Goal: Task Accomplishment & Management: Manage account settings

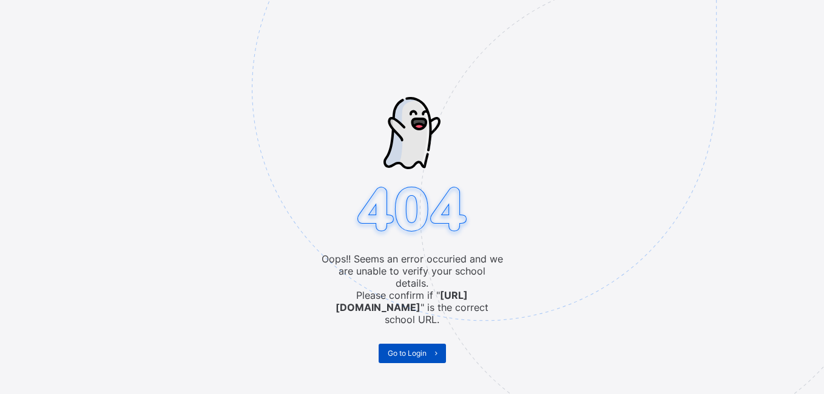
click at [413, 349] on span "Go to Login" at bounding box center [407, 353] width 39 height 9
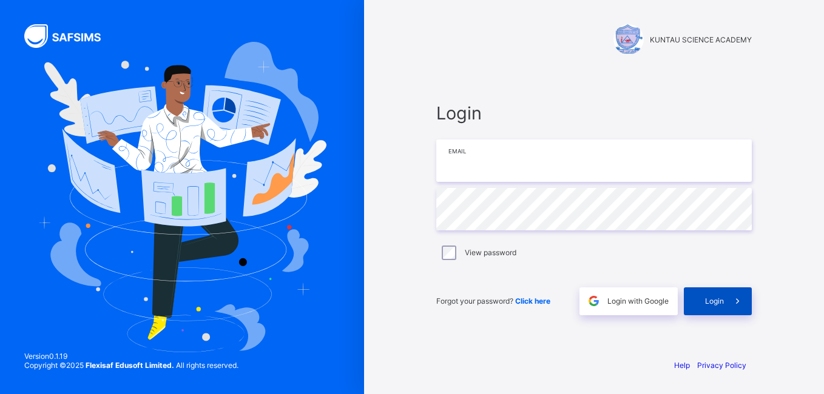
type input "**********"
click at [715, 299] on span "Login" at bounding box center [714, 301] width 19 height 9
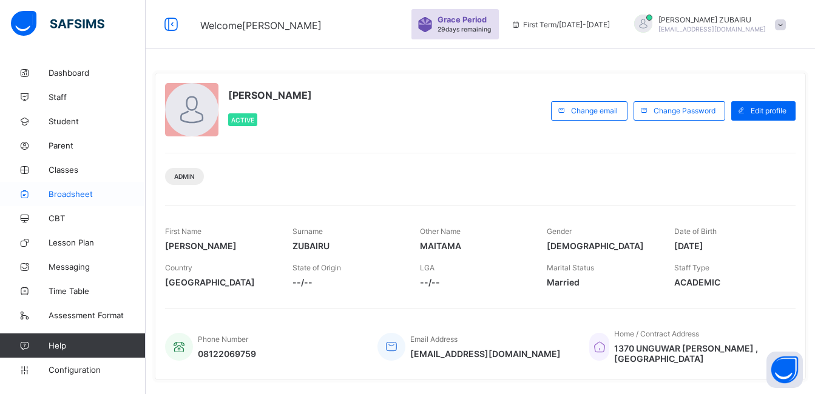
click at [56, 193] on span "Broadsheet" at bounding box center [97, 194] width 97 height 10
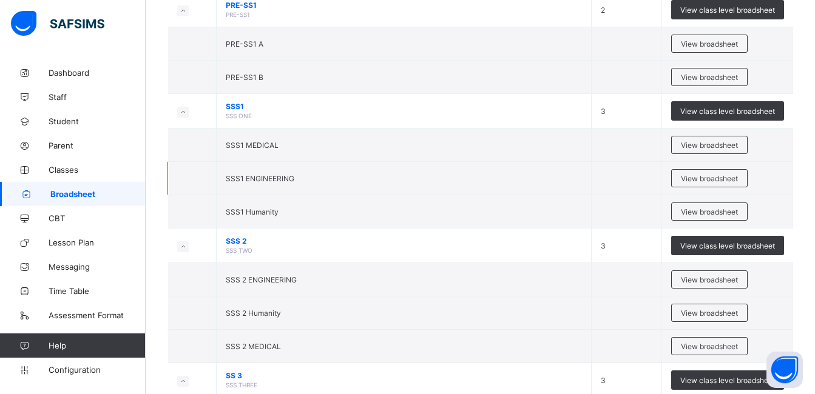
scroll to position [1820, 0]
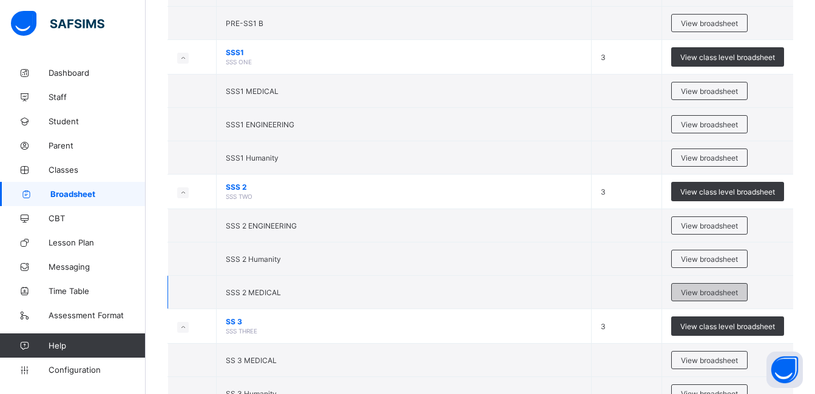
click at [722, 291] on span "View broadsheet" at bounding box center [709, 292] width 57 height 9
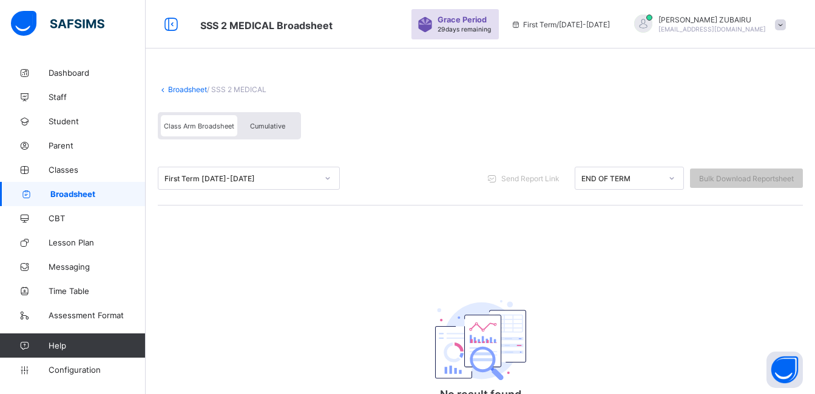
click at [311, 180] on div "First Term [DATE]-[DATE]" at bounding box center [240, 178] width 153 height 9
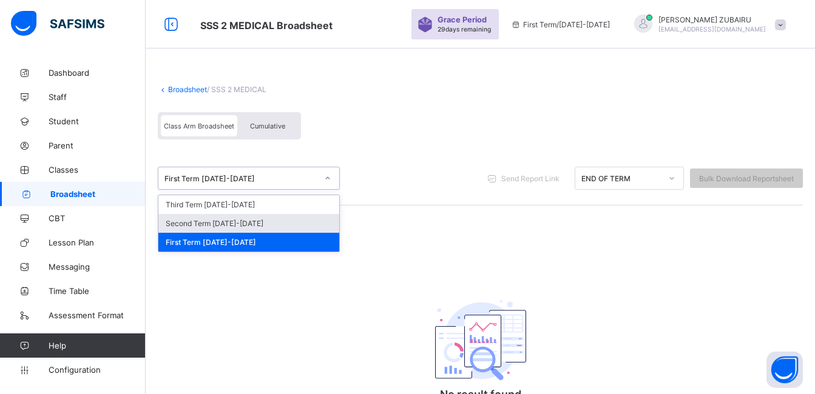
click at [272, 223] on div "Second Term [DATE]-[DATE]" at bounding box center [248, 223] width 181 height 19
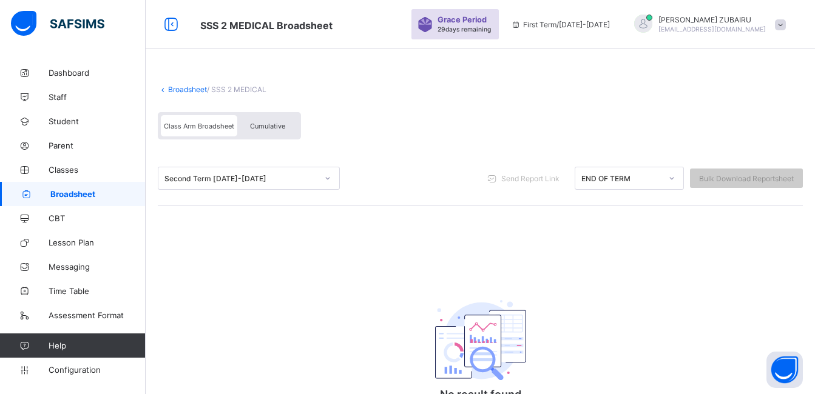
click at [326, 178] on icon at bounding box center [327, 178] width 7 height 12
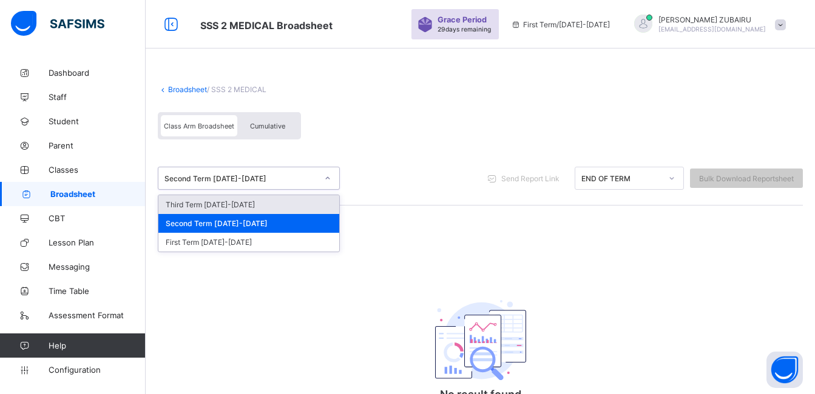
click at [287, 201] on div "Third Term [DATE]-[DATE]" at bounding box center [248, 204] width 181 height 19
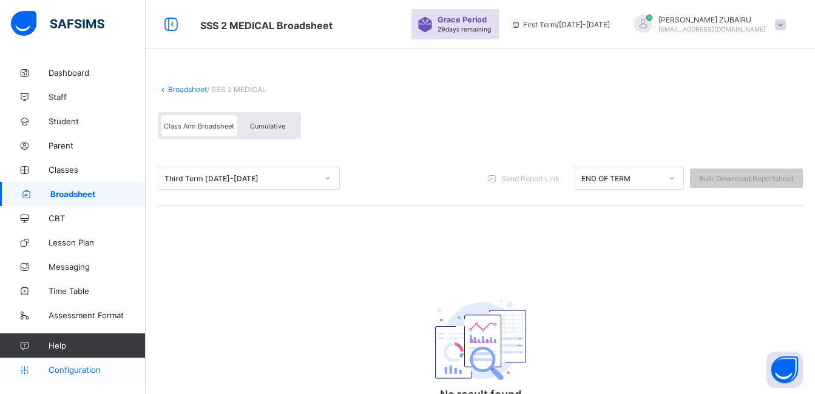
click at [68, 368] on span "Configuration" at bounding box center [97, 370] width 96 height 10
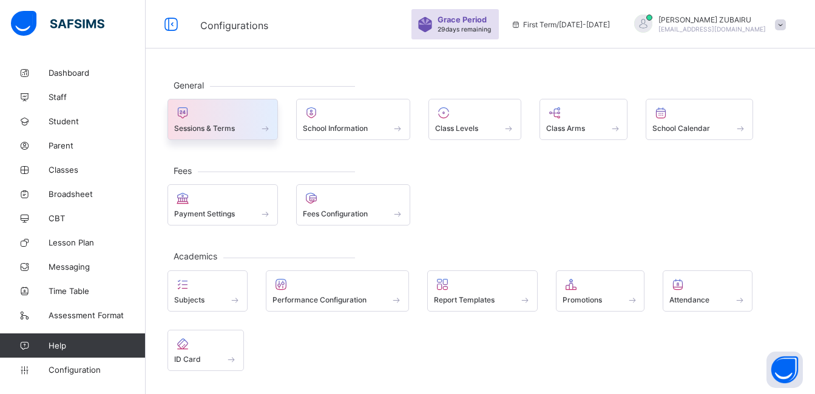
click at [243, 118] on div at bounding box center [222, 113] width 97 height 15
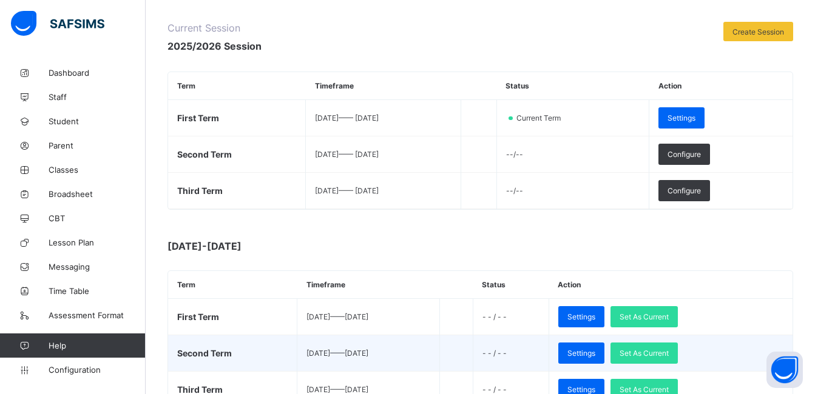
scroll to position [182, 0]
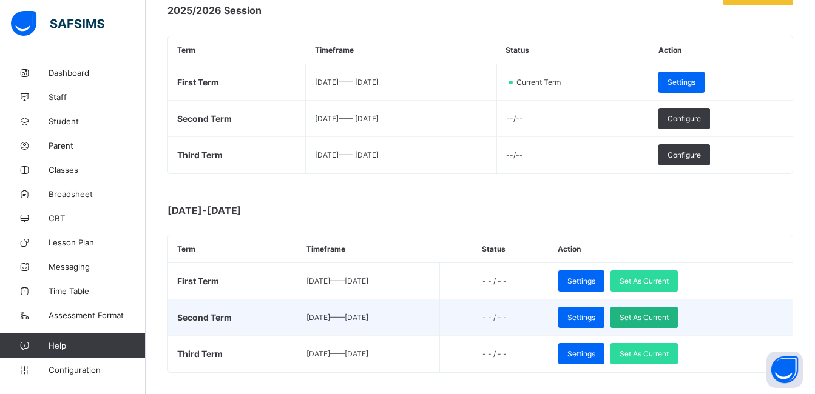
click at [664, 317] on span "Set As Current" at bounding box center [644, 317] width 49 height 9
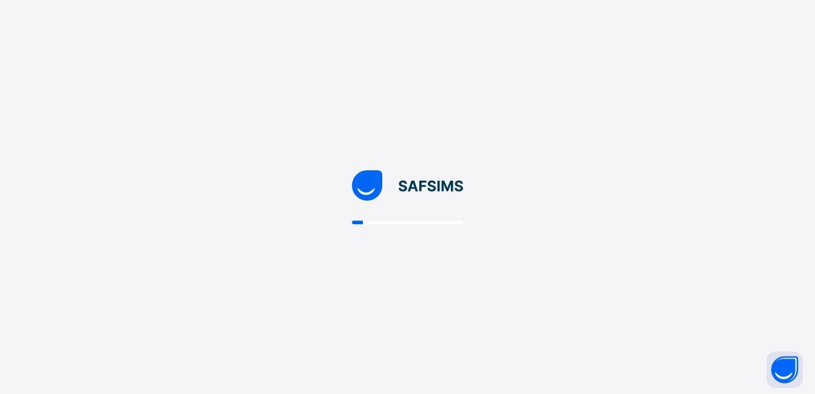
scroll to position [0, 0]
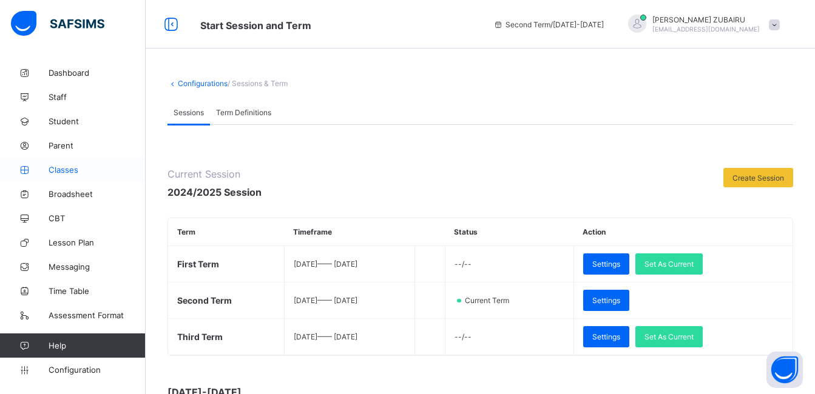
click at [76, 172] on span "Classes" at bounding box center [97, 170] width 97 height 10
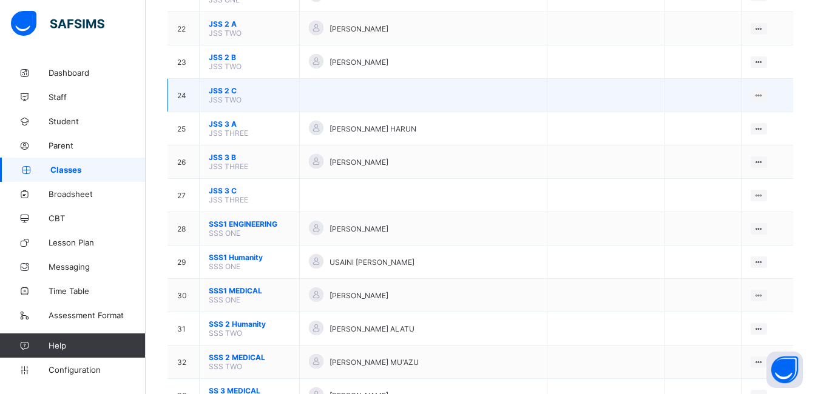
scroll to position [880, 0]
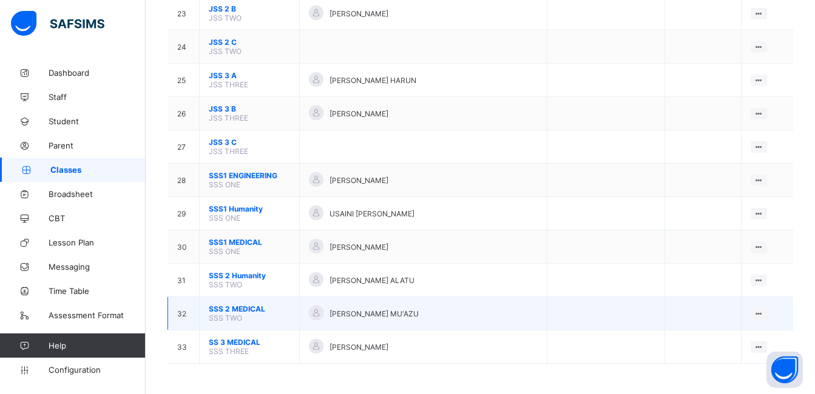
click at [251, 309] on span "SSS 2 MEDICAL" at bounding box center [249, 309] width 81 height 9
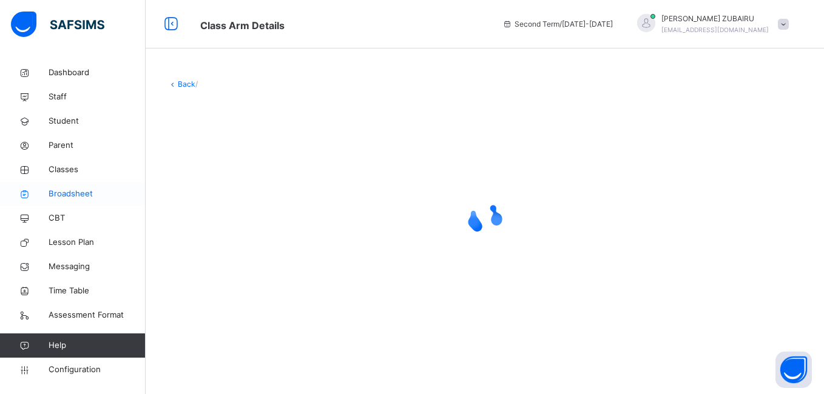
click at [79, 190] on span "Broadsheet" at bounding box center [97, 194] width 97 height 12
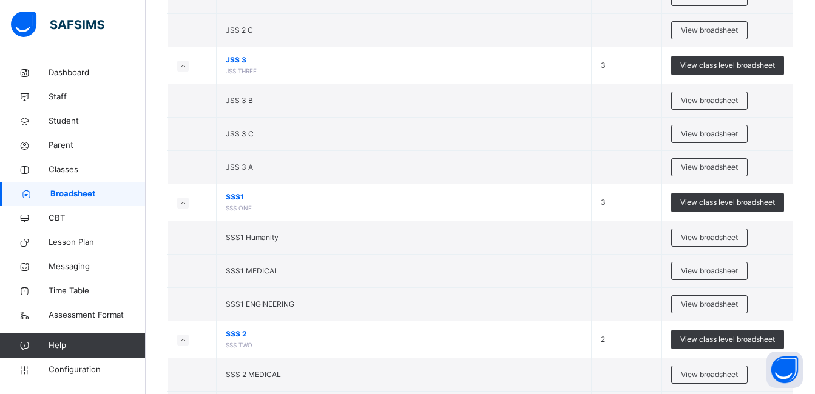
scroll to position [1437, 0]
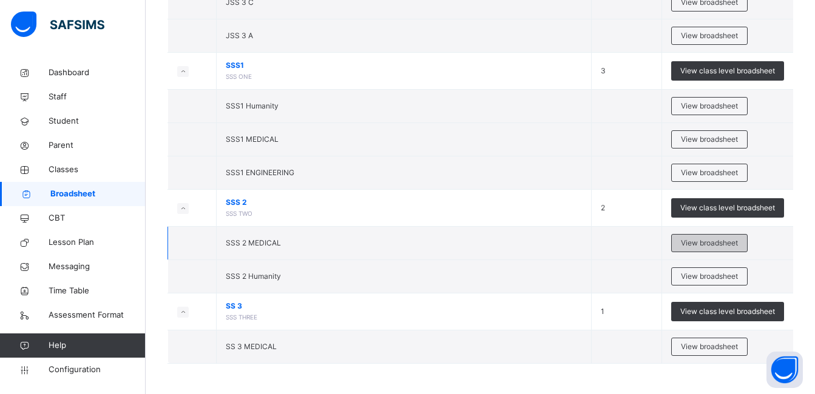
click at [700, 242] on span "View broadsheet" at bounding box center [709, 243] width 57 height 11
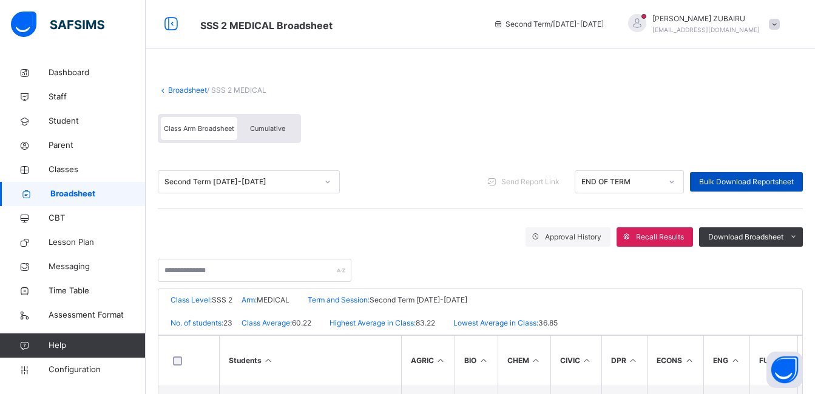
click at [748, 180] on span "Bulk Download Reportsheet" at bounding box center [746, 182] width 95 height 11
click at [324, 180] on icon at bounding box center [327, 182] width 7 height 12
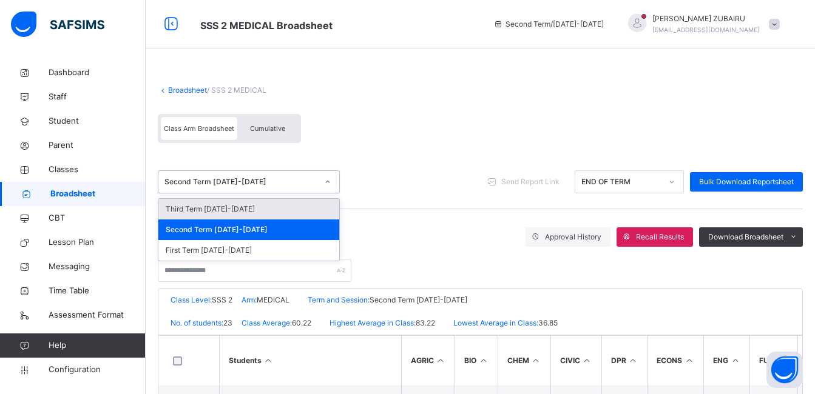
click at [268, 208] on div "Third Term [DATE]-[DATE]" at bounding box center [248, 209] width 181 height 21
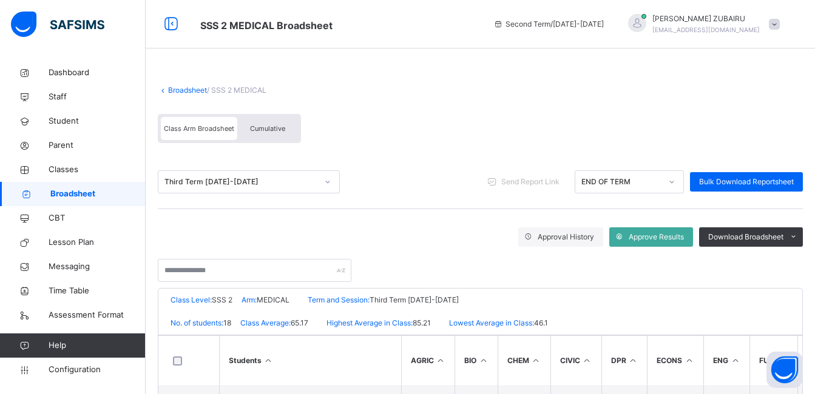
click at [277, 127] on span "Cumulative" at bounding box center [267, 128] width 35 height 8
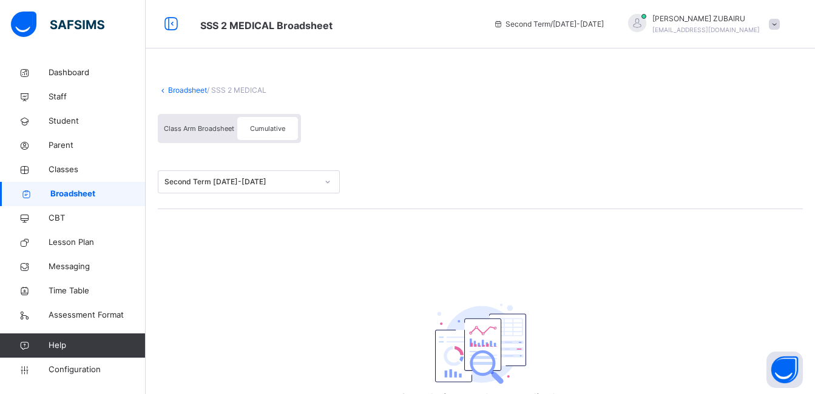
click at [289, 181] on div "Second Term [DATE]-[DATE]" at bounding box center [240, 182] width 153 height 11
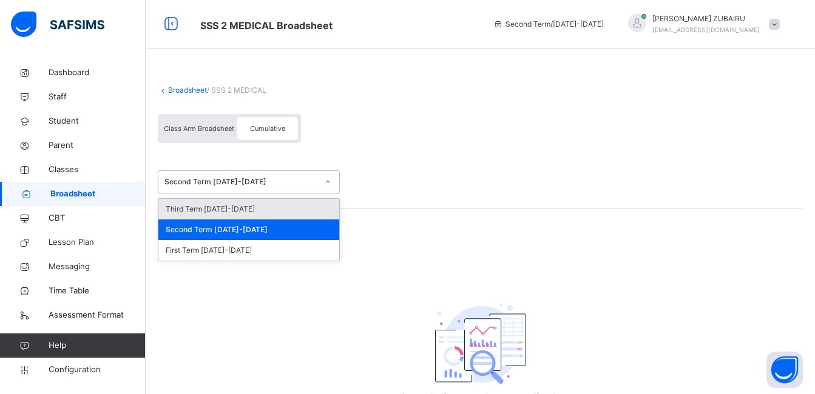
click at [279, 206] on div "Third Term [DATE]-[DATE]" at bounding box center [248, 209] width 181 height 21
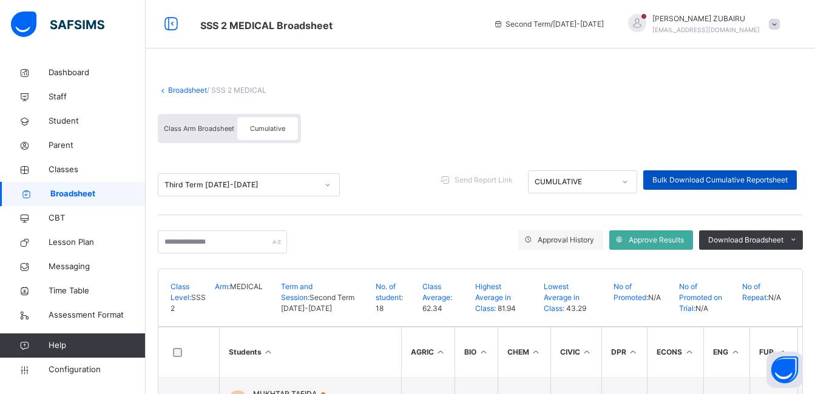
click at [725, 181] on span "Bulk Download Cumulative Reportsheet" at bounding box center [719, 180] width 135 height 11
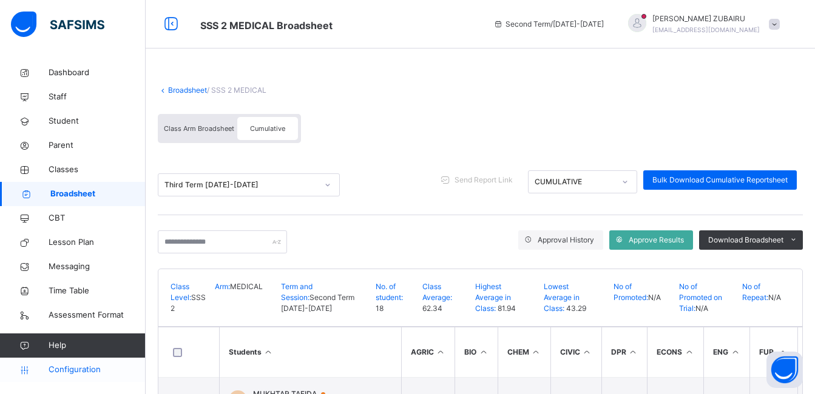
click at [61, 371] on span "Configuration" at bounding box center [97, 370] width 96 height 12
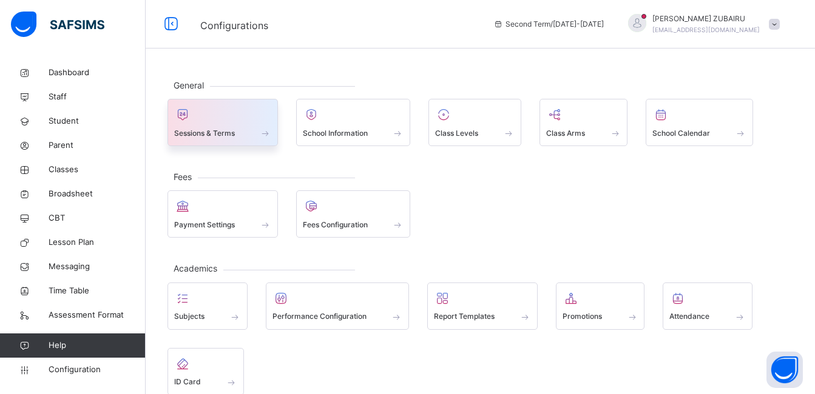
click at [232, 126] on span at bounding box center [222, 125] width 97 height 3
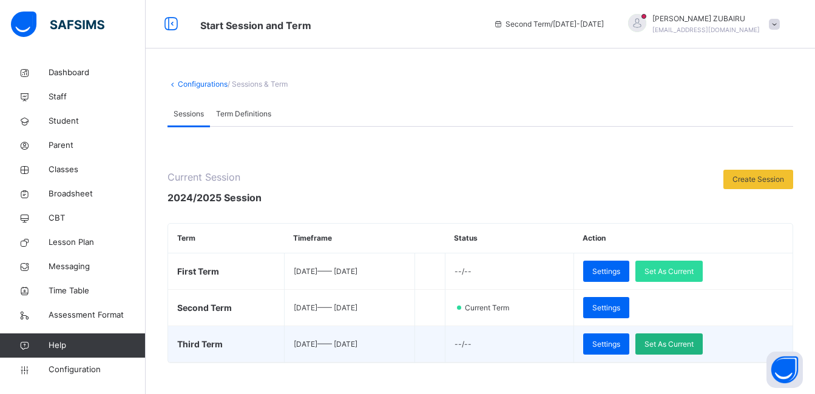
click at [683, 342] on span "Set As Current" at bounding box center [668, 344] width 49 height 11
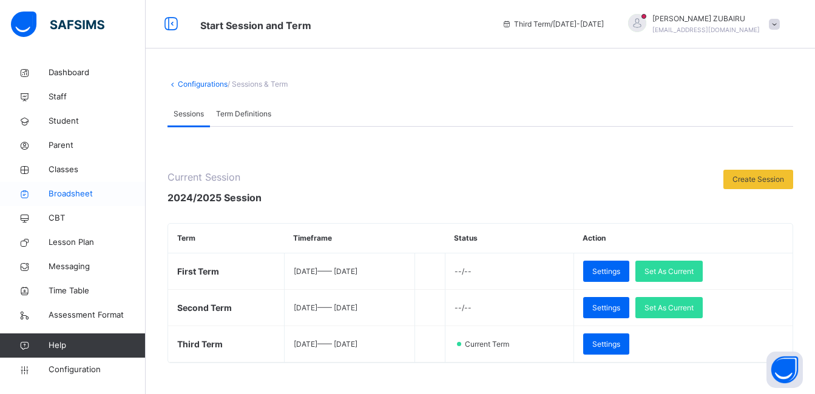
click at [66, 195] on span "Broadsheet" at bounding box center [97, 194] width 97 height 12
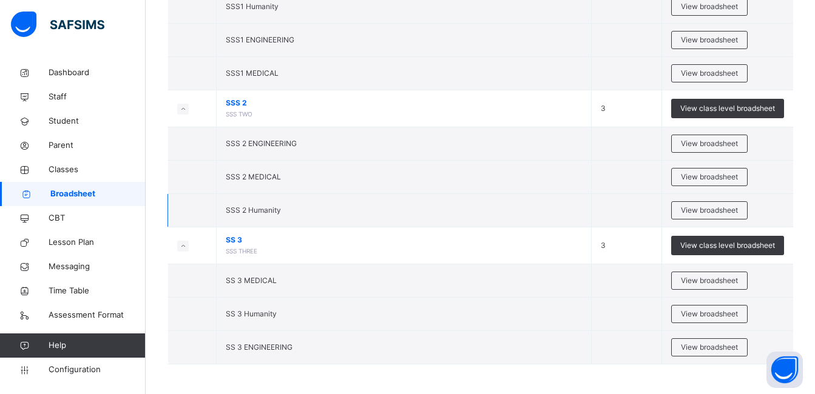
scroll to position [1941, 0]
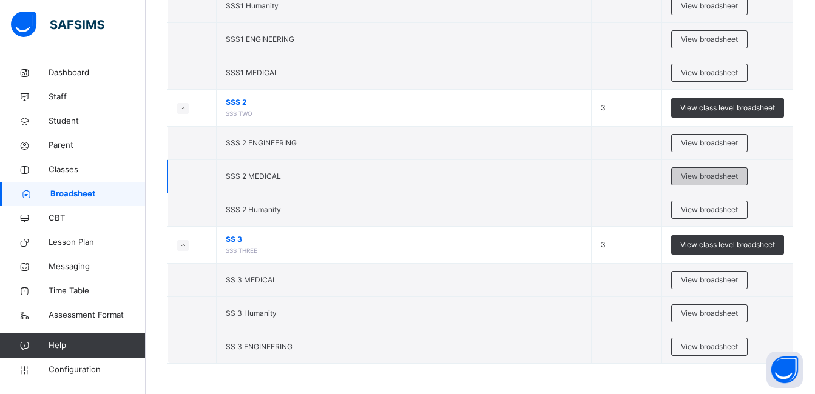
click at [700, 178] on span "View broadsheet" at bounding box center [709, 176] width 57 height 11
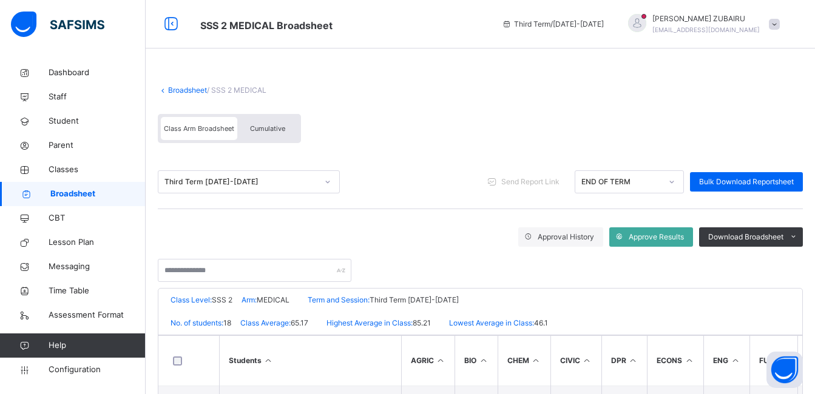
click at [277, 127] on span "Cumulative" at bounding box center [267, 128] width 35 height 8
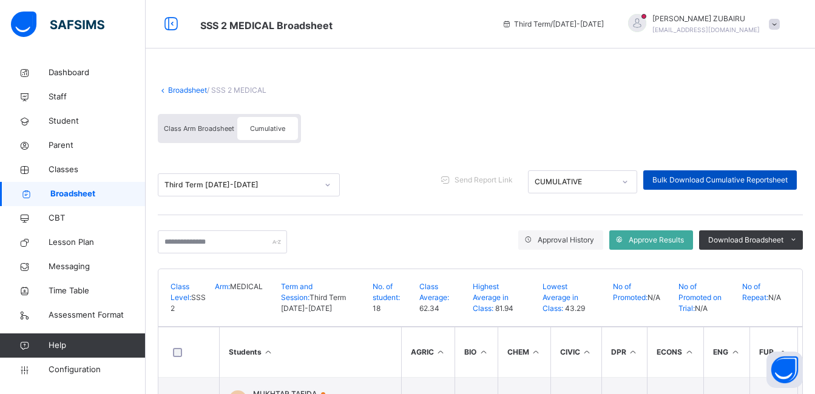
click at [691, 177] on span "Bulk Download Cumulative Reportsheet" at bounding box center [719, 180] width 135 height 11
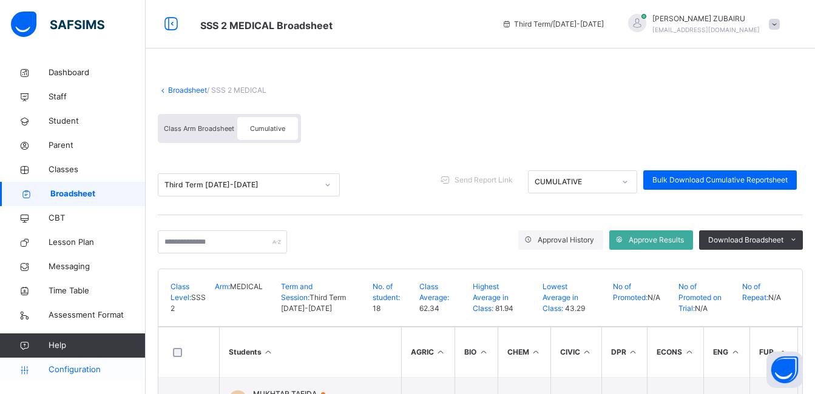
click at [64, 370] on span "Configuration" at bounding box center [97, 370] width 96 height 12
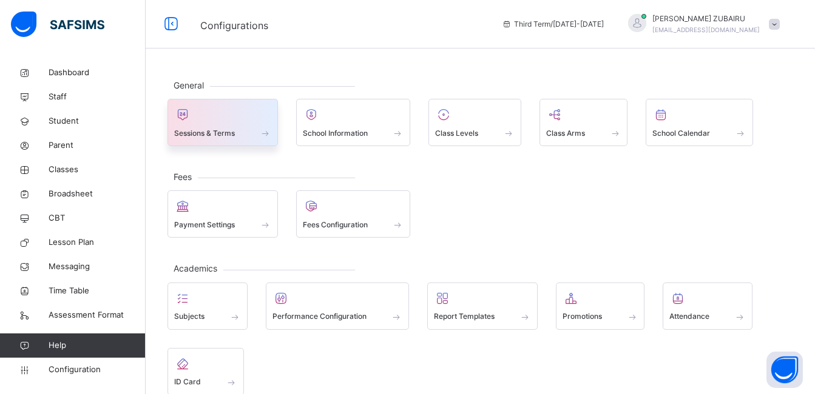
click at [224, 128] on span "Sessions & Terms" at bounding box center [204, 133] width 61 height 11
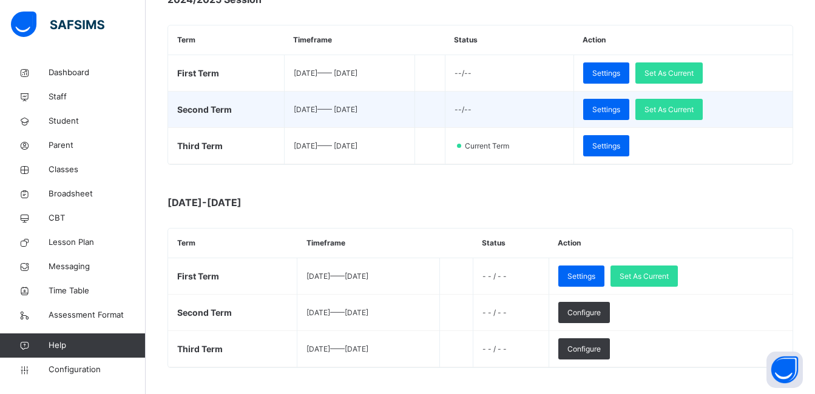
scroll to position [243, 0]
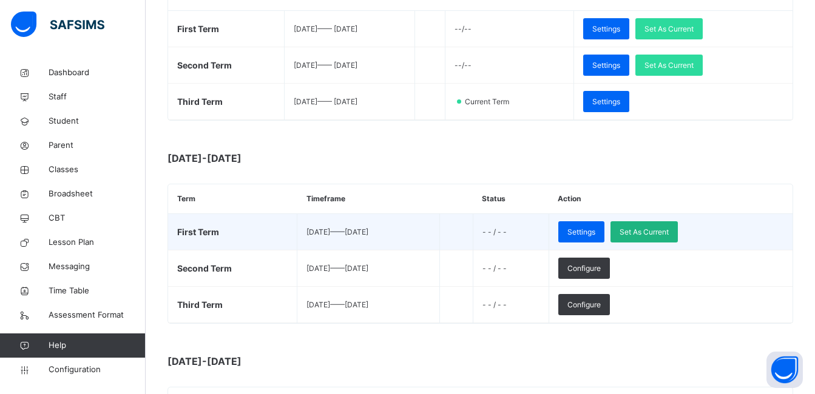
click at [669, 230] on span "Set As Current" at bounding box center [644, 232] width 49 height 11
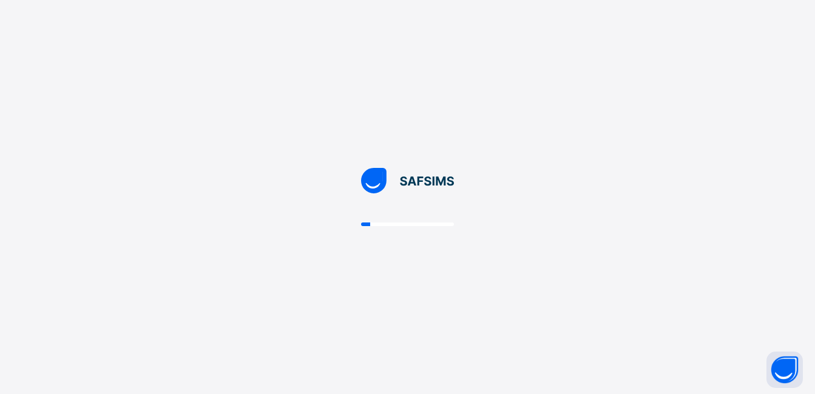
scroll to position [0, 0]
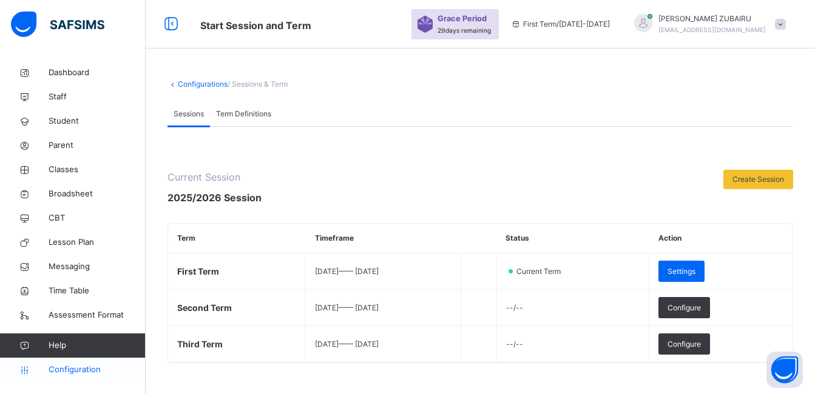
click at [69, 370] on span "Configuration" at bounding box center [97, 370] width 96 height 12
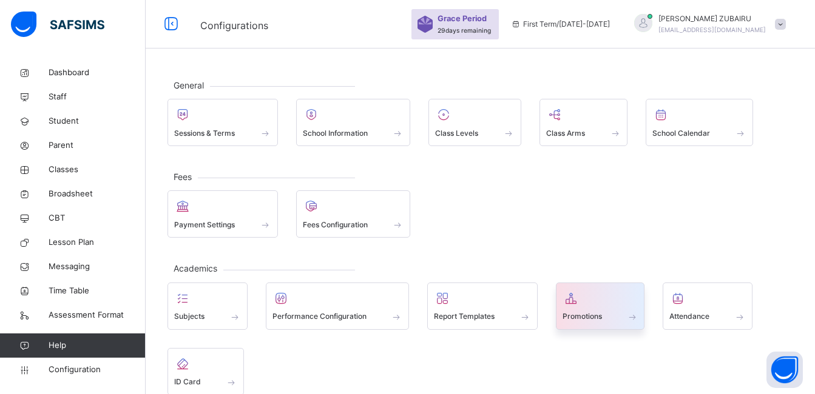
click at [589, 306] on div at bounding box center [601, 298] width 76 height 18
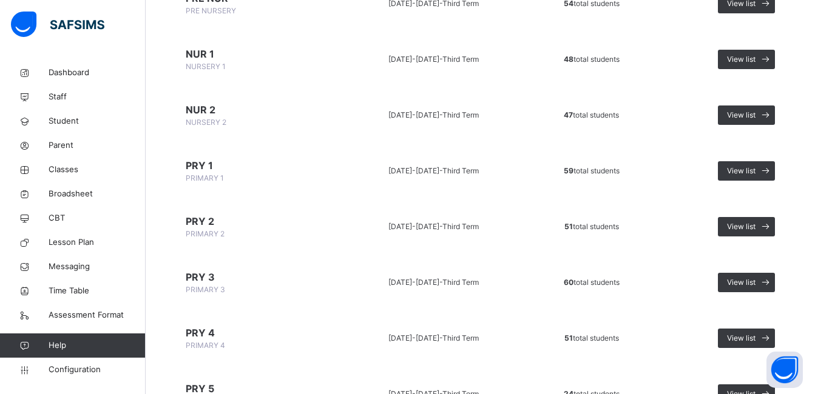
scroll to position [243, 0]
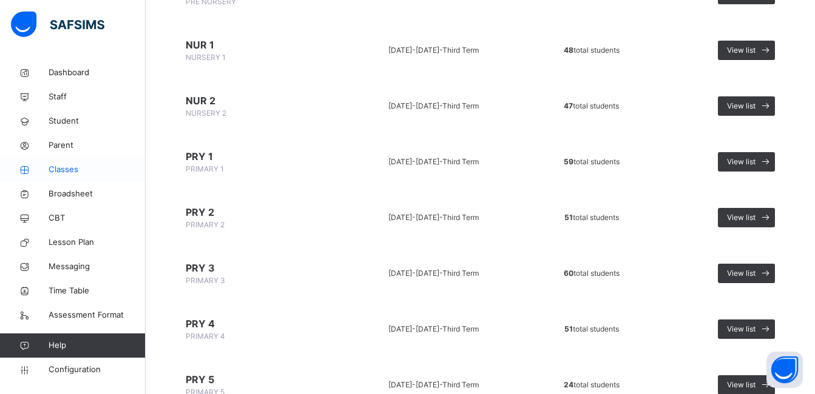
click at [60, 170] on span "Classes" at bounding box center [97, 170] width 97 height 12
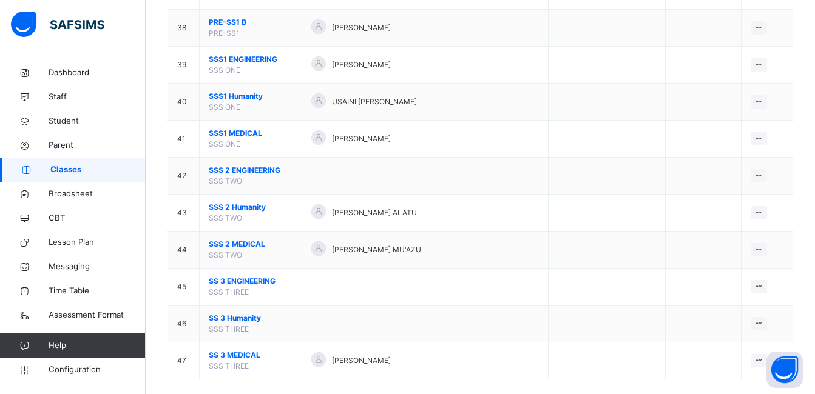
scroll to position [1520, 0]
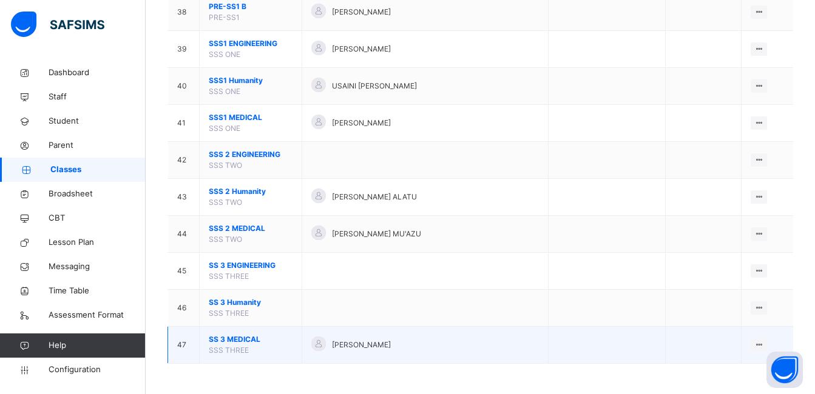
click at [245, 340] on span "SS 3 MEDICAL" at bounding box center [251, 339] width 84 height 11
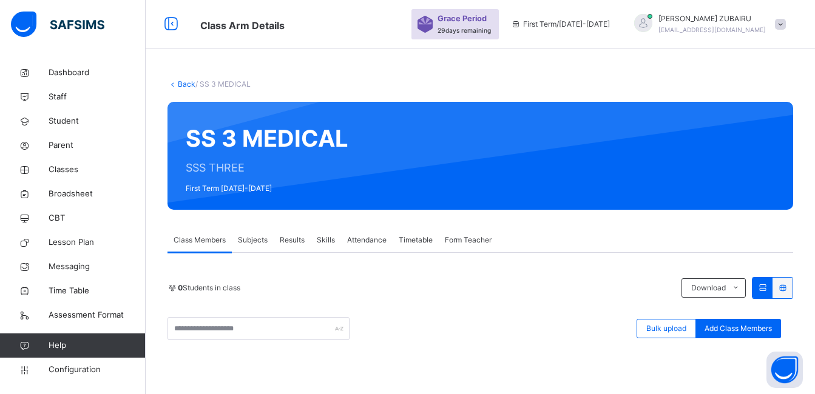
click at [189, 81] on link "Back" at bounding box center [187, 83] width 18 height 9
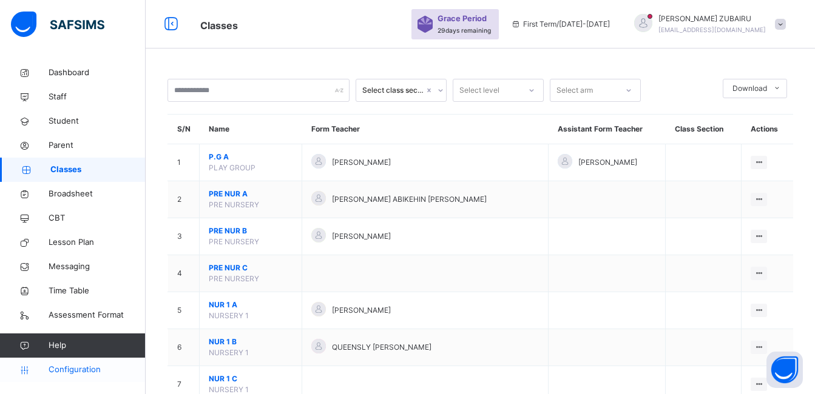
click at [71, 368] on span "Configuration" at bounding box center [97, 370] width 96 height 12
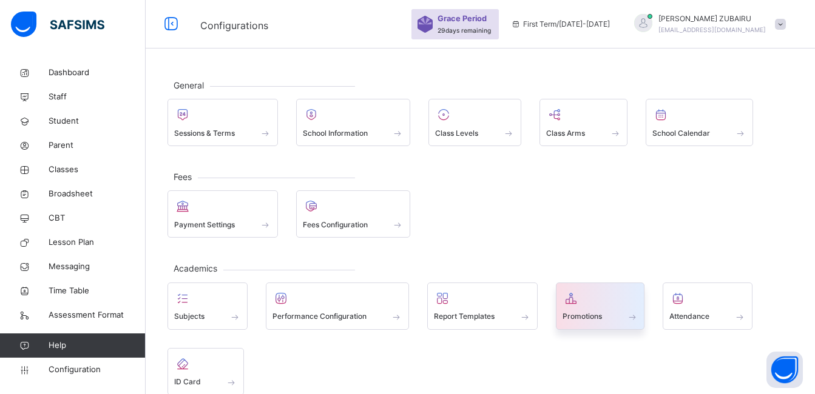
click at [590, 311] on div "Promotions" at bounding box center [601, 317] width 76 height 13
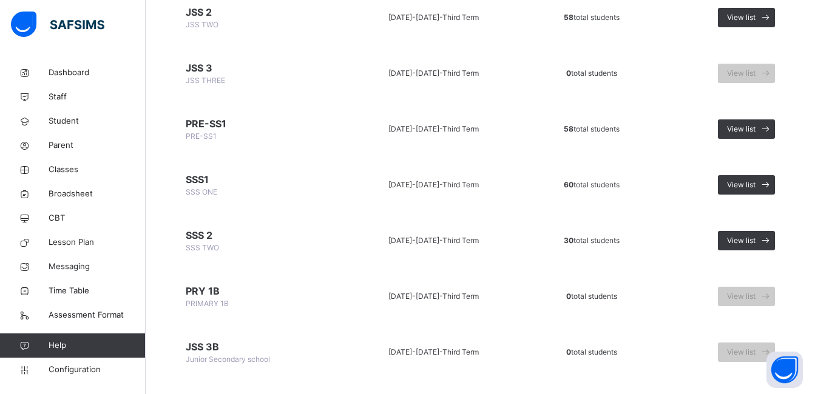
scroll to position [728, 0]
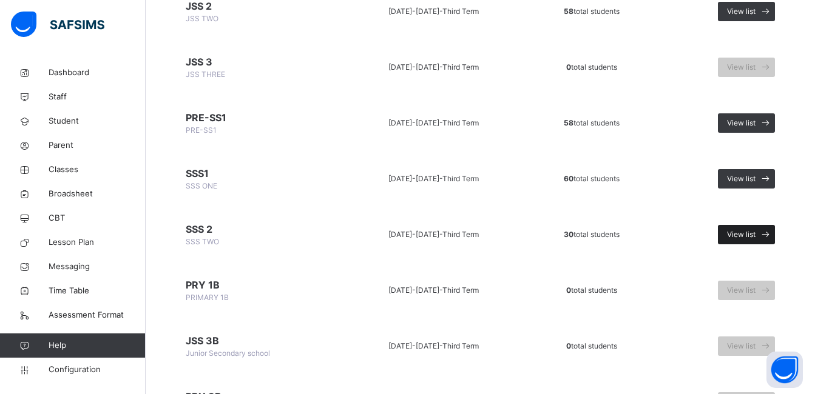
click at [738, 234] on span "View list" at bounding box center [741, 234] width 29 height 11
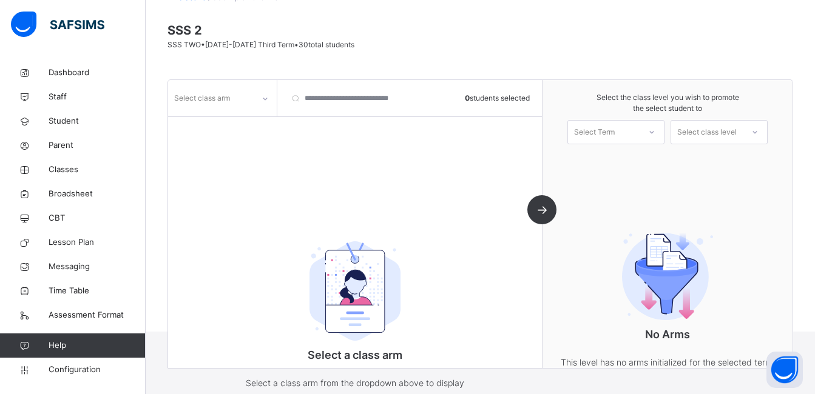
scroll to position [123, 0]
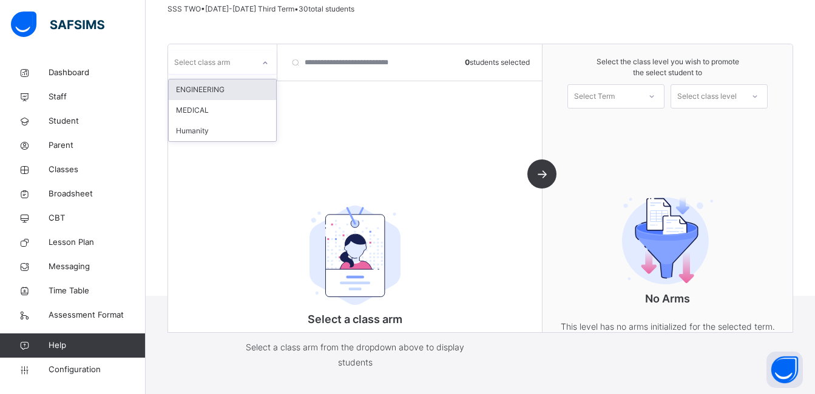
click at [265, 62] on icon at bounding box center [265, 63] width 7 height 12
click at [233, 107] on div "MEDICAL" at bounding box center [222, 110] width 107 height 21
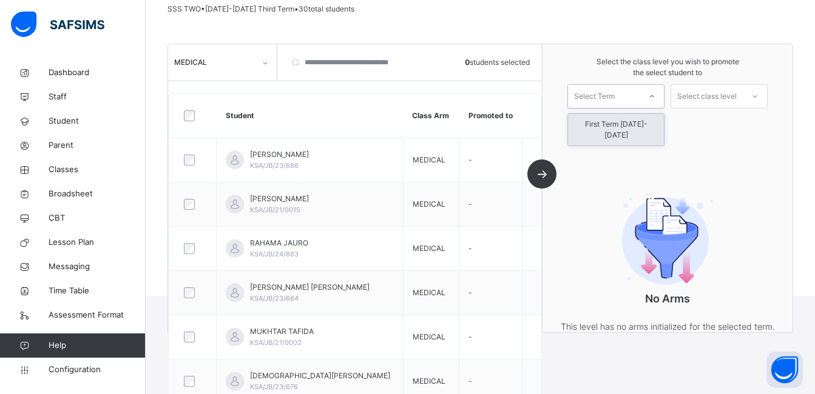
click at [649, 93] on div at bounding box center [652, 96] width 22 height 21
click at [634, 126] on div "First Term [DATE]-[DATE]" at bounding box center [616, 130] width 96 height 32
click at [737, 98] on div "Select class level" at bounding box center [706, 96] width 59 height 24
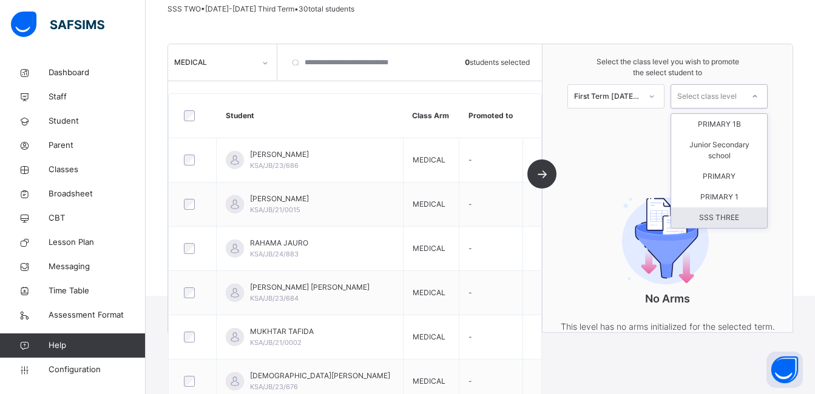
click at [737, 220] on div "SSS THREE" at bounding box center [719, 218] width 96 height 21
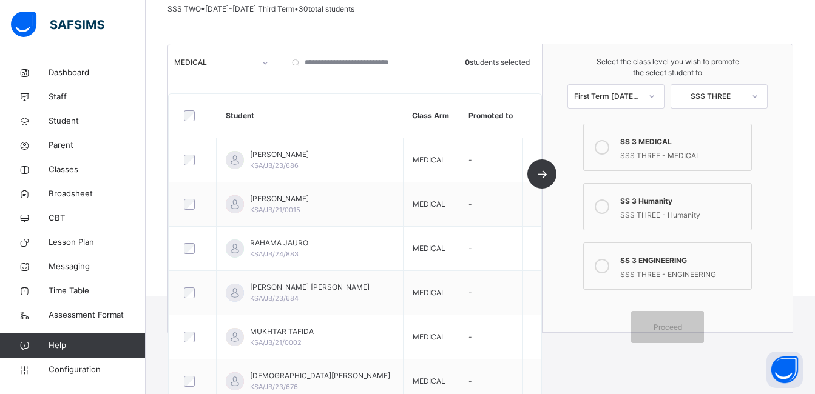
click at [609, 147] on icon at bounding box center [602, 147] width 15 height 15
click at [644, 321] on div "Proceed" at bounding box center [667, 327] width 73 height 32
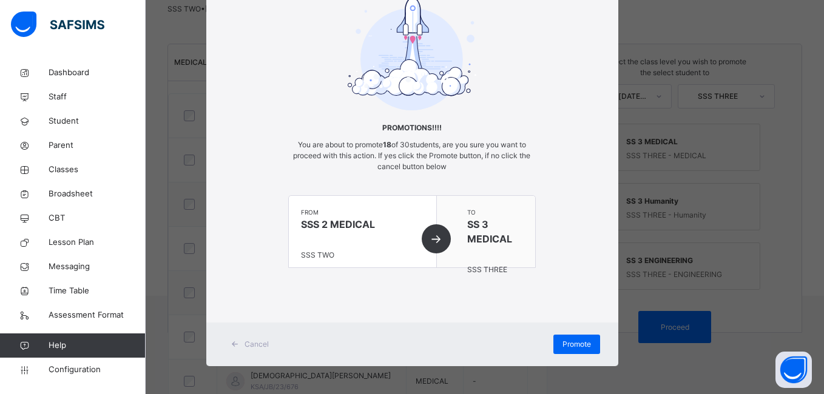
scroll to position [69, 0]
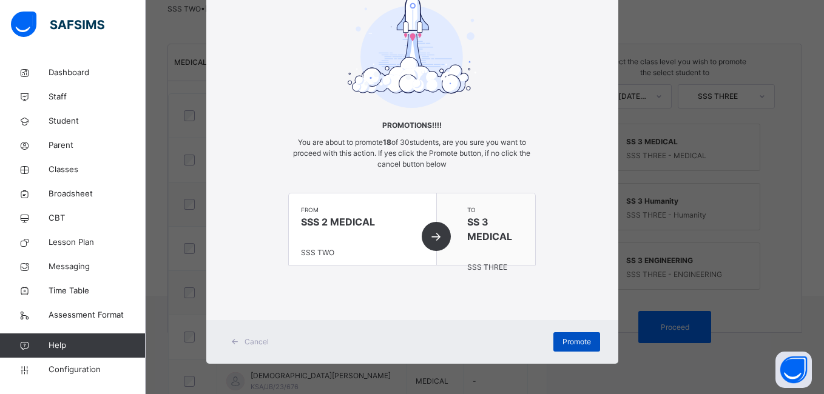
click at [572, 338] on span "Promote" at bounding box center [577, 342] width 29 height 11
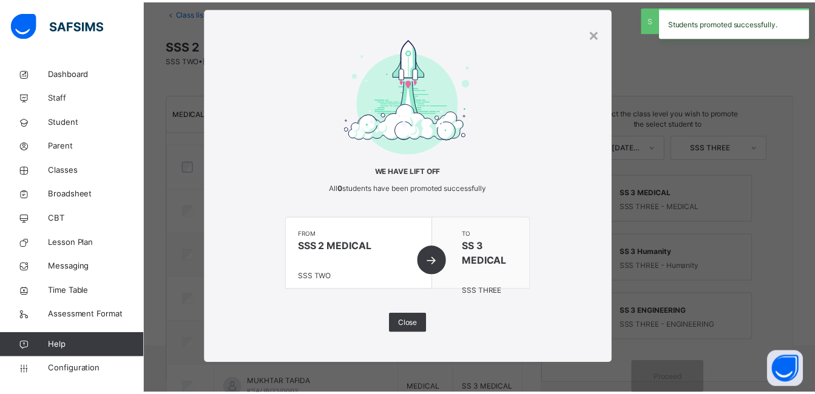
scroll to position [123, 0]
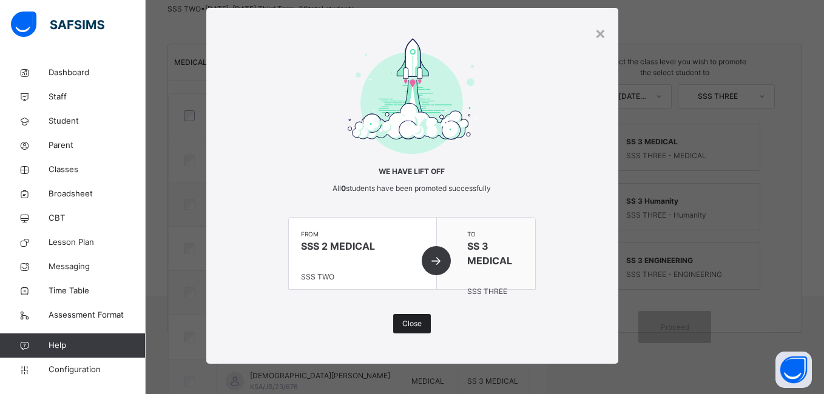
click at [410, 325] on span "Close" at bounding box center [411, 324] width 19 height 11
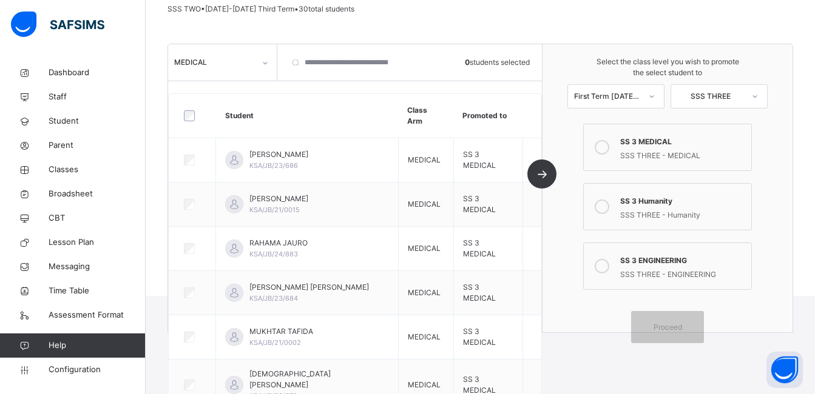
click at [260, 62] on div at bounding box center [265, 62] width 21 height 19
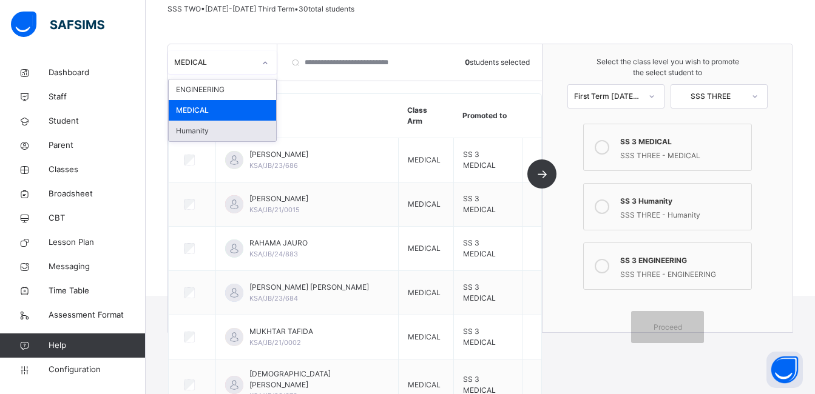
click at [220, 129] on div "Humanity" at bounding box center [222, 131] width 107 height 21
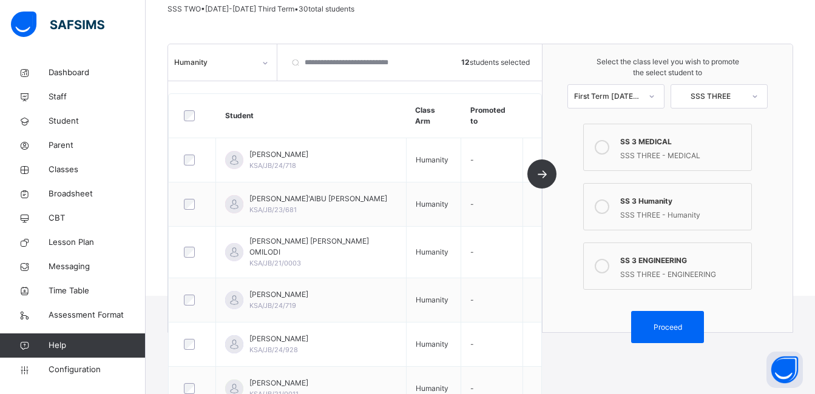
click at [607, 208] on icon at bounding box center [602, 207] width 15 height 15
click at [654, 326] on span "Proceed" at bounding box center [667, 327] width 55 height 11
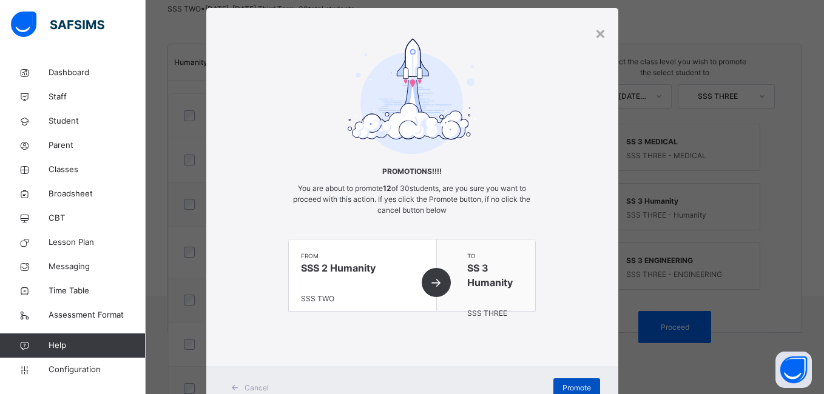
click at [573, 384] on span "Promote" at bounding box center [577, 388] width 29 height 11
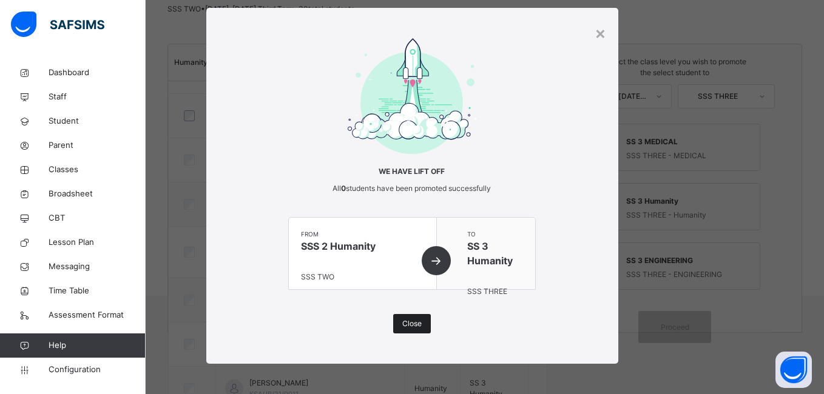
click at [414, 329] on span "Close" at bounding box center [411, 324] width 19 height 11
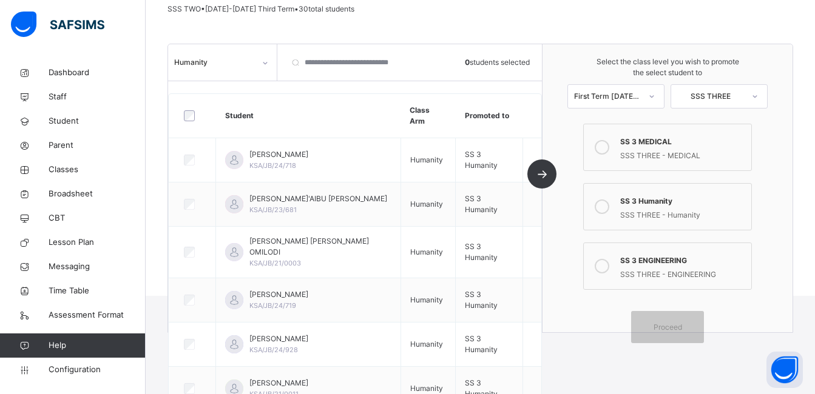
click at [259, 61] on div at bounding box center [265, 62] width 21 height 19
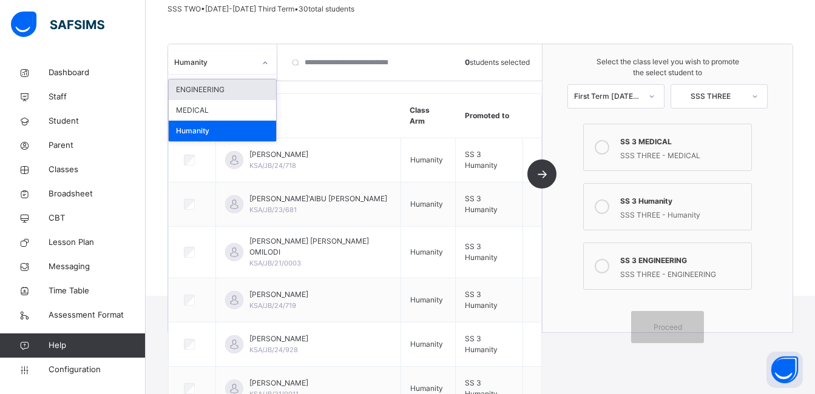
click at [223, 87] on div "ENGINEERING" at bounding box center [222, 89] width 107 height 21
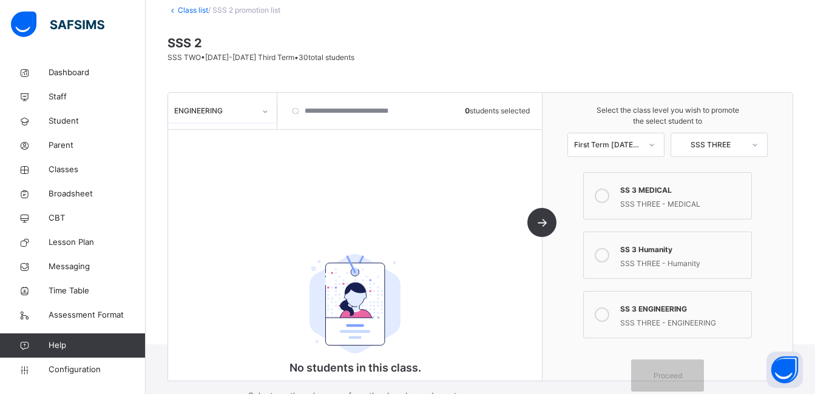
scroll to position [1, 0]
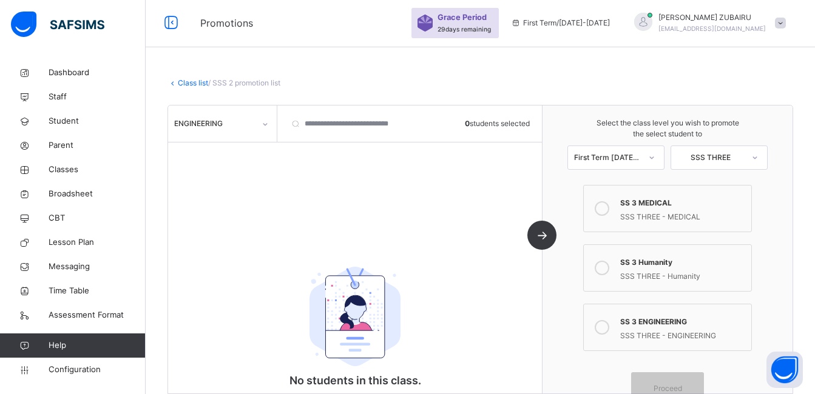
click at [195, 81] on link "Class list" at bounding box center [193, 82] width 30 height 9
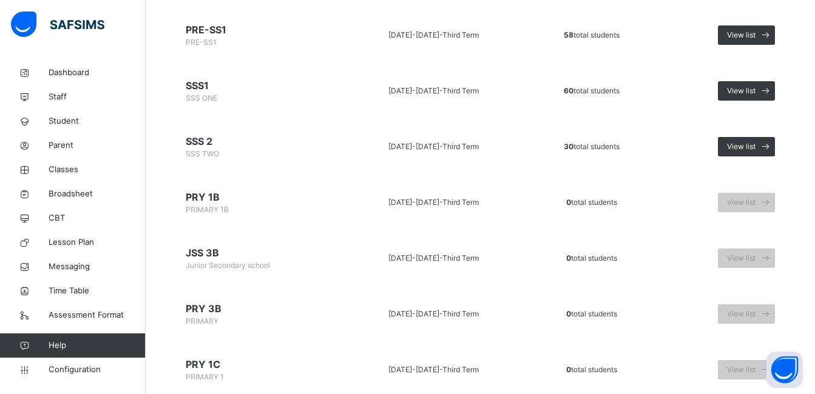
scroll to position [794, 0]
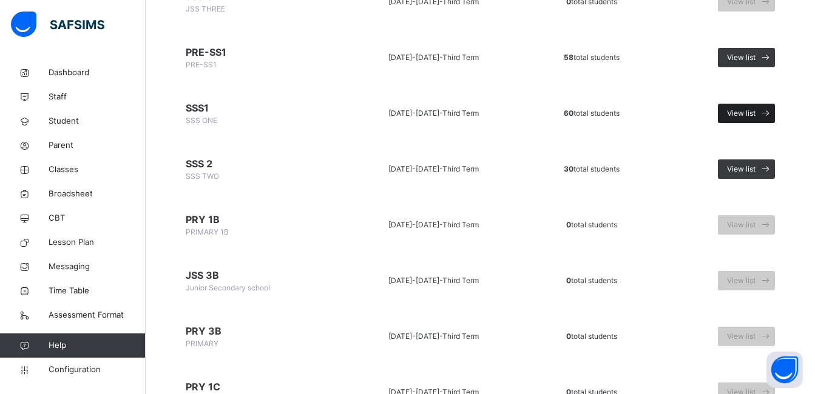
click at [754, 110] on span "View list" at bounding box center [741, 113] width 29 height 11
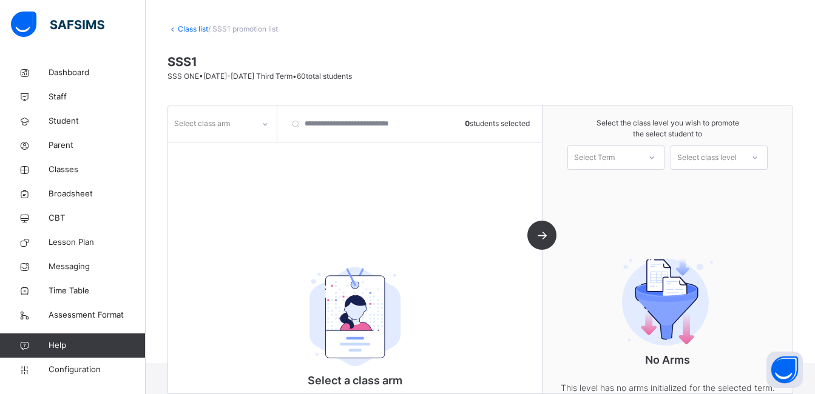
scroll to position [123, 0]
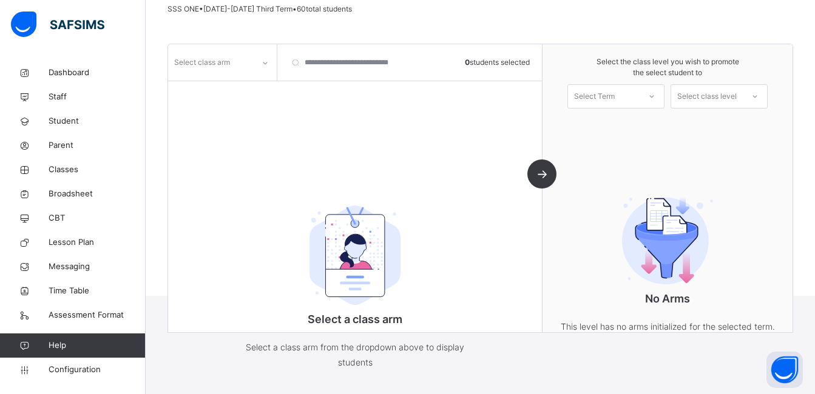
click at [266, 64] on icon at bounding box center [265, 63] width 7 height 12
click at [248, 86] on div "MEDICAL" at bounding box center [222, 89] width 107 height 21
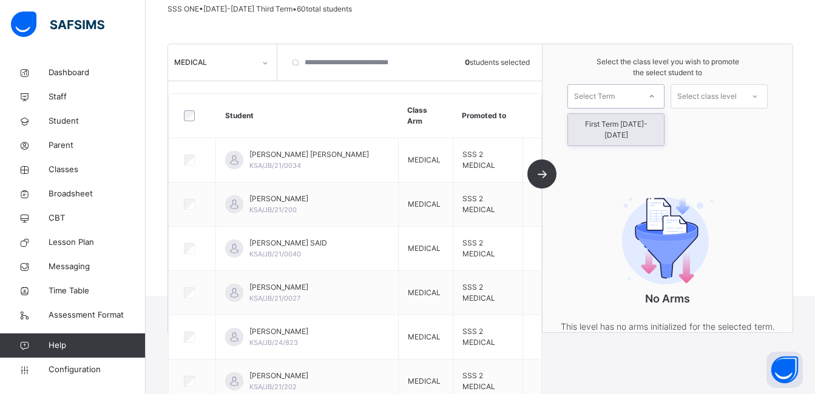
click at [623, 93] on div "Select Term" at bounding box center [604, 96] width 72 height 19
click at [627, 126] on div "First Term [DATE]-[DATE]" at bounding box center [616, 130] width 96 height 32
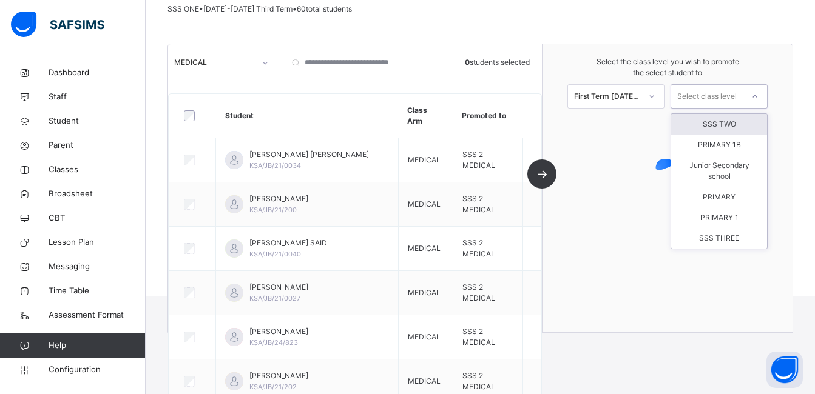
click at [725, 95] on div "Select class level" at bounding box center [706, 96] width 59 height 24
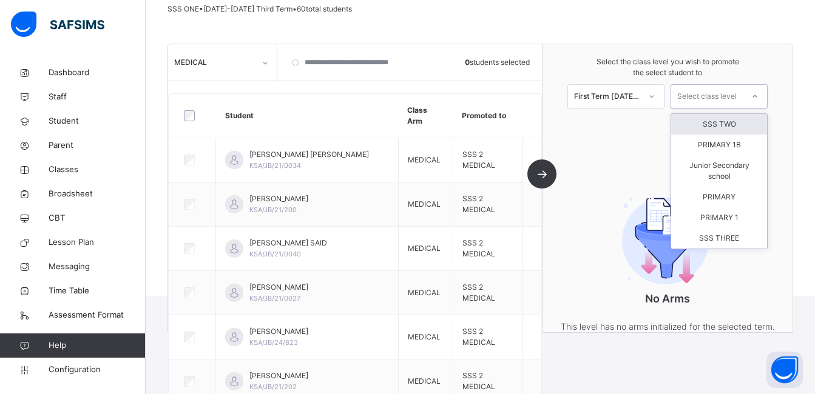
click at [726, 123] on div "SSS TWO" at bounding box center [719, 124] width 96 height 21
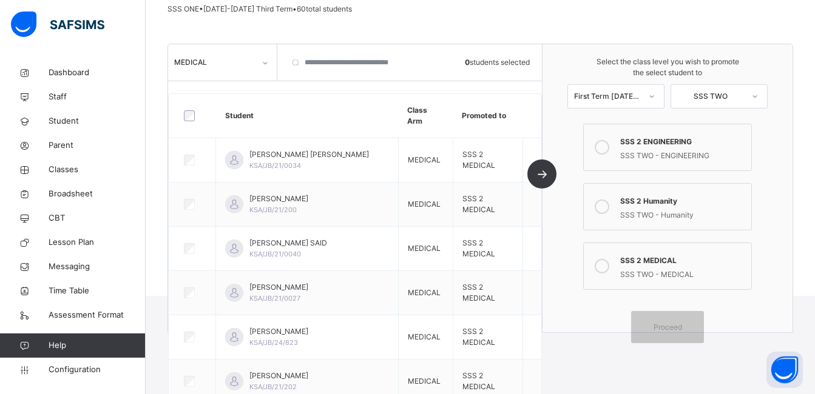
click at [609, 268] on icon at bounding box center [602, 266] width 15 height 15
click at [659, 321] on div "Proceed" at bounding box center [667, 327] width 73 height 32
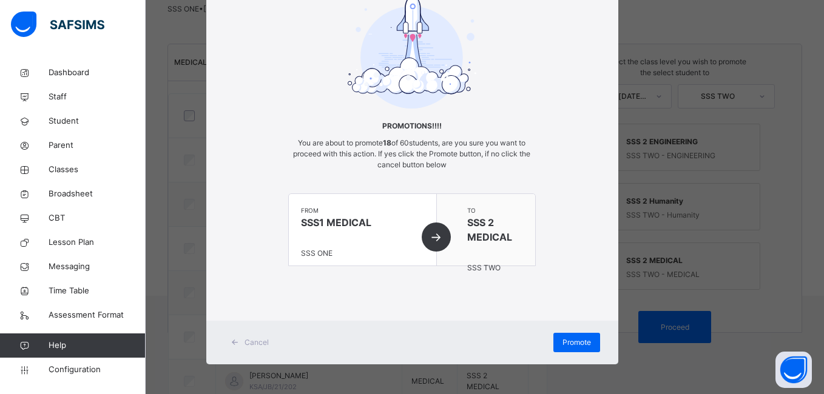
scroll to position [69, 0]
click at [557, 344] on div "Promote" at bounding box center [576, 342] width 47 height 19
click at [640, 175] on div "× Promotions!!!! You are about to promote 18 of 60 students, are you sure you w…" at bounding box center [412, 197] width 824 height 394
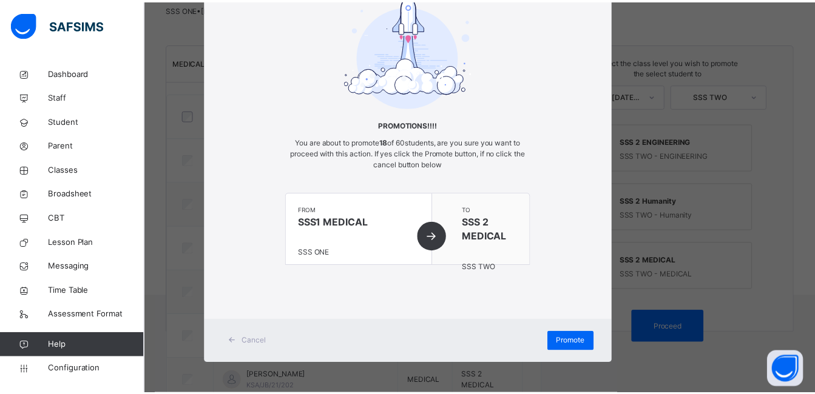
scroll to position [0, 0]
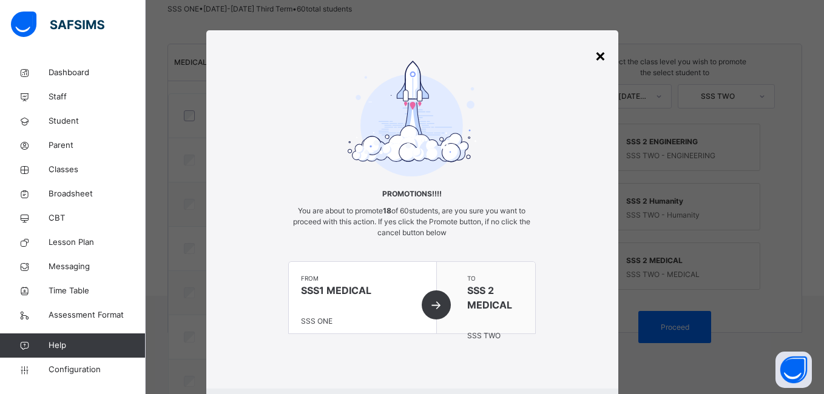
click at [597, 58] on div "×" at bounding box center [601, 54] width 12 height 25
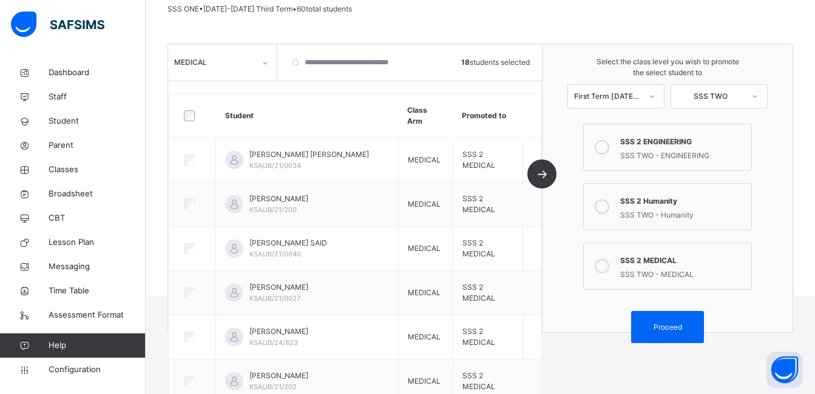
click at [271, 56] on div at bounding box center [265, 62] width 21 height 19
click at [255, 66] on div at bounding box center [265, 62] width 21 height 19
click at [265, 60] on icon at bounding box center [265, 63] width 7 height 12
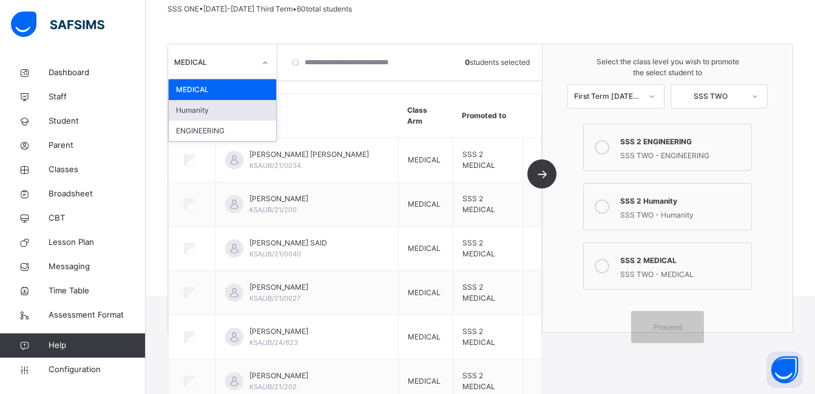
click at [221, 107] on div "Humanity" at bounding box center [222, 110] width 107 height 21
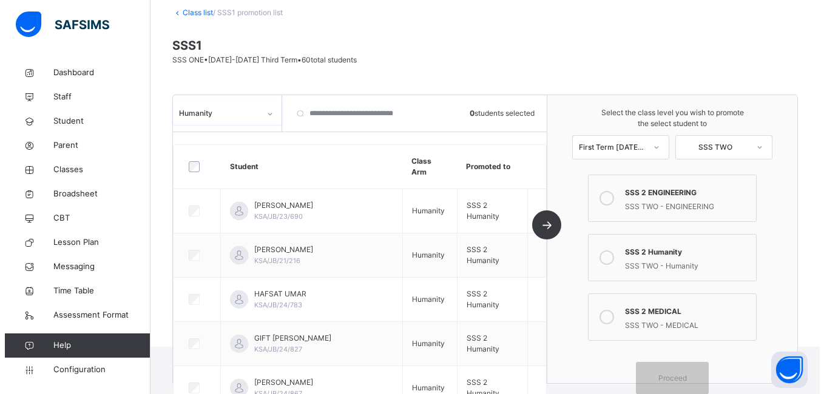
scroll to position [123, 0]
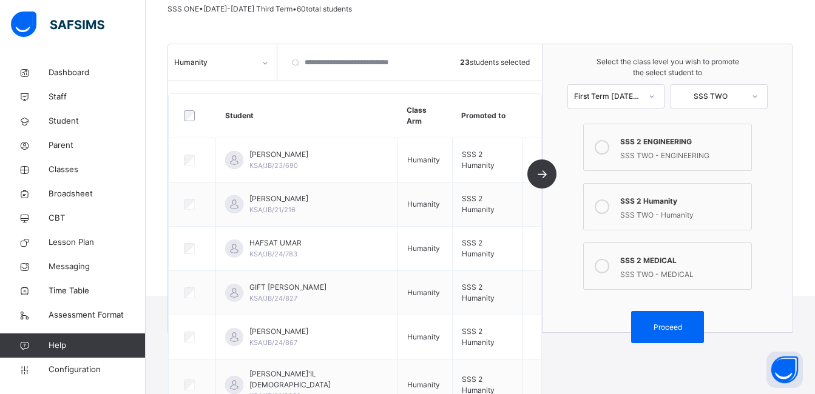
click at [604, 206] on icon at bounding box center [602, 207] width 15 height 15
click at [670, 330] on span "Proceed" at bounding box center [668, 327] width 29 height 11
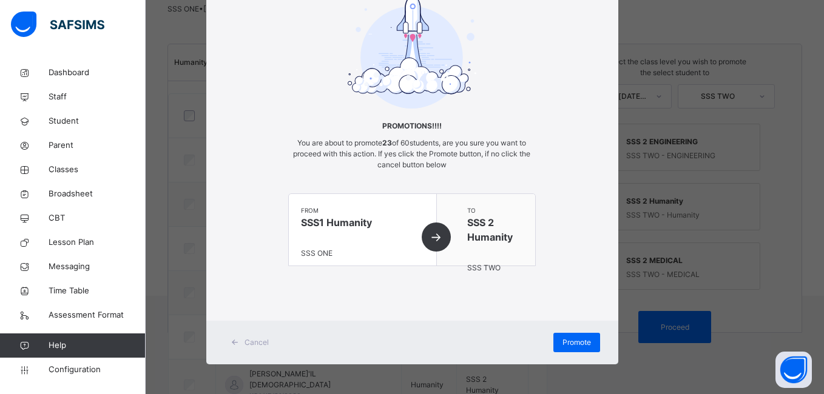
scroll to position [69, 0]
click at [564, 343] on span "Promote" at bounding box center [577, 342] width 29 height 11
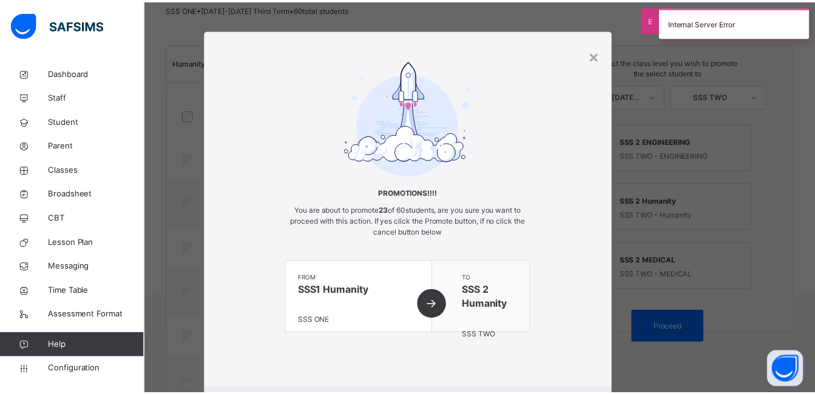
scroll to position [0, 0]
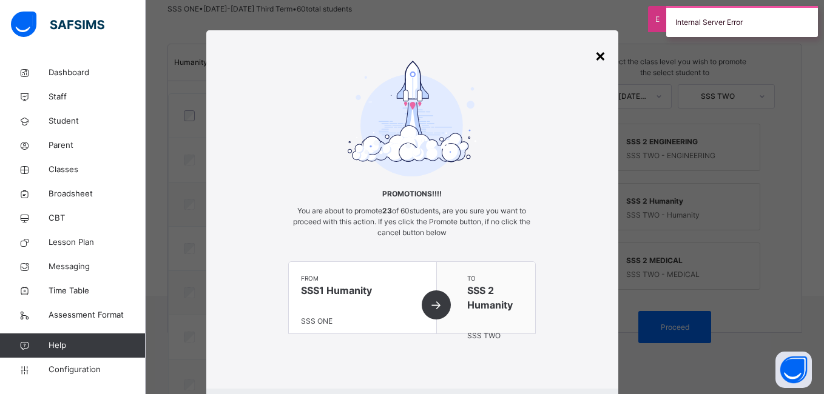
click at [598, 52] on div "×" at bounding box center [601, 54] width 12 height 25
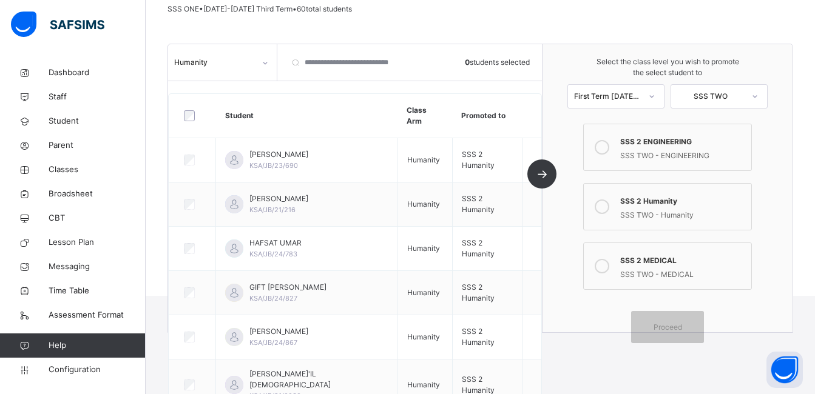
click at [266, 64] on icon at bounding box center [265, 63] width 7 height 12
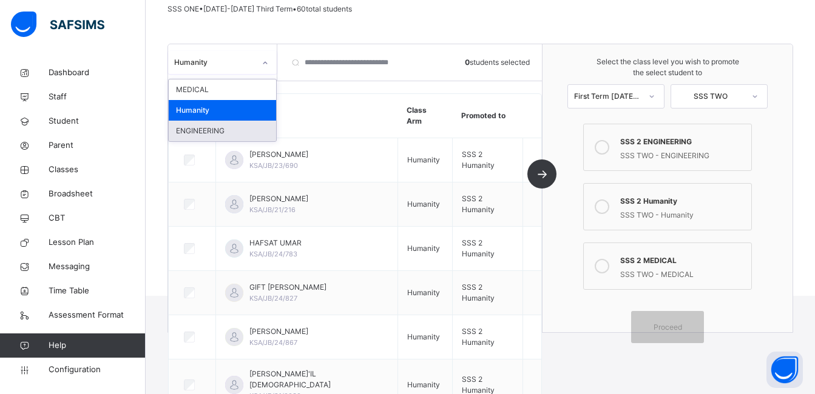
click at [220, 130] on div "ENGINEERING" at bounding box center [222, 131] width 107 height 21
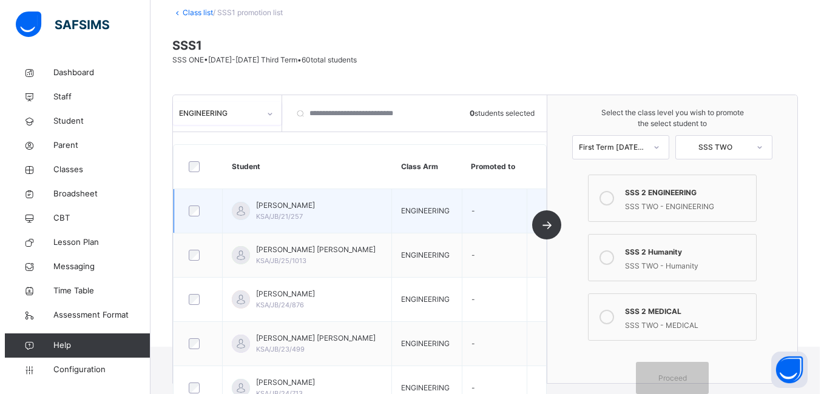
scroll to position [123, 0]
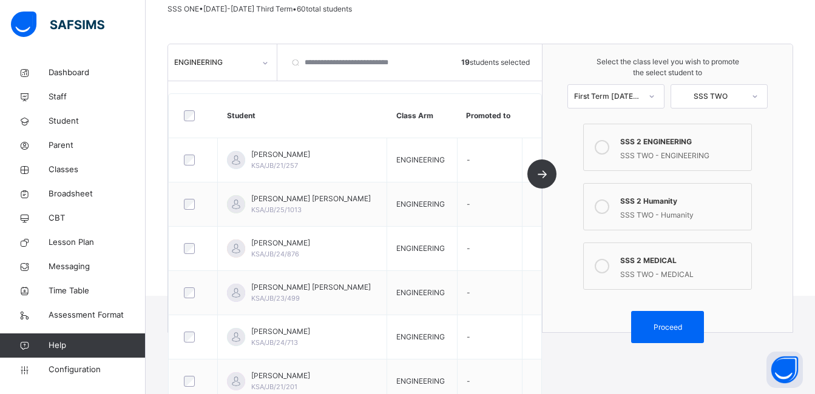
click at [608, 146] on icon at bounding box center [602, 147] width 15 height 15
click at [669, 324] on span "Proceed" at bounding box center [668, 327] width 29 height 11
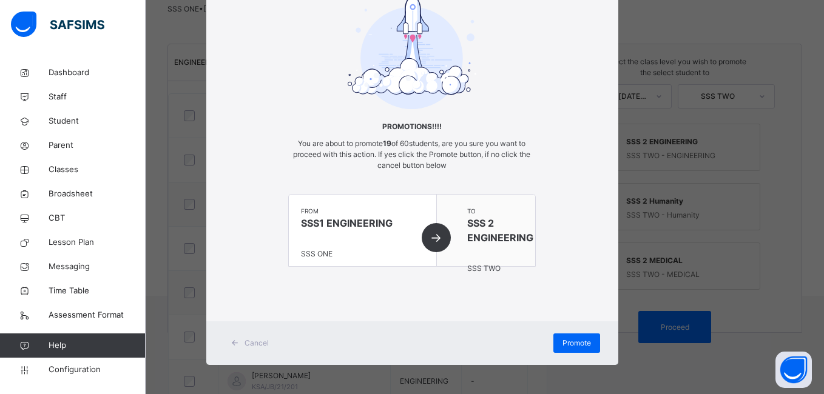
scroll to position [69, 0]
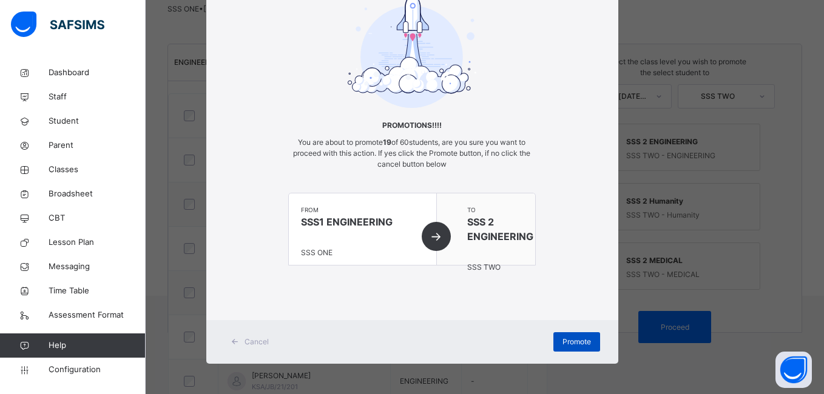
click at [568, 338] on span "Promote" at bounding box center [577, 342] width 29 height 11
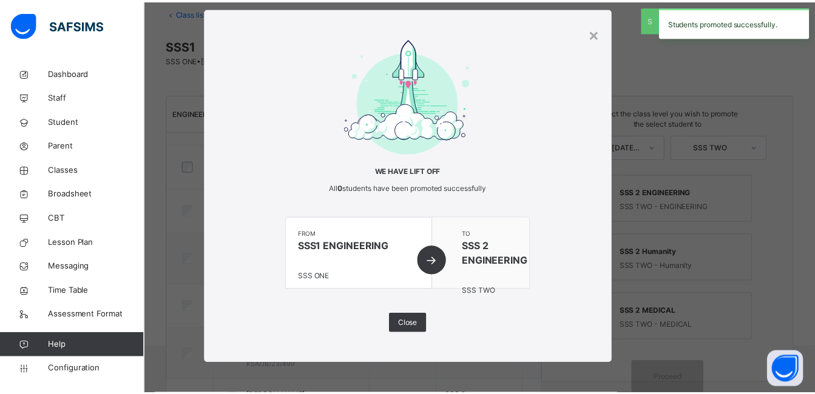
scroll to position [123, 0]
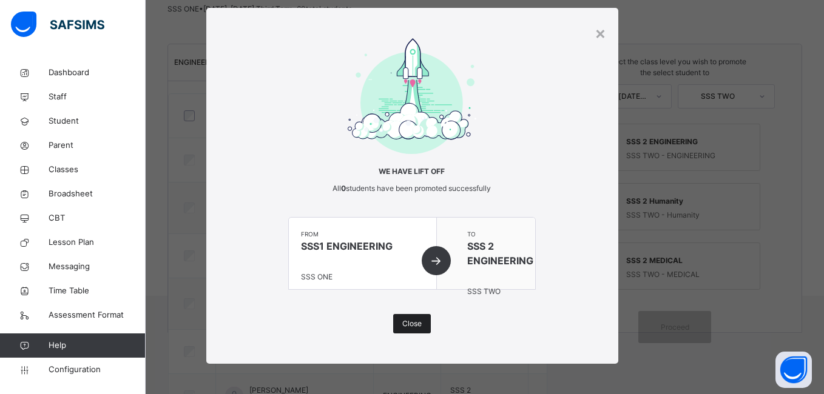
click at [405, 328] on span "Close" at bounding box center [411, 324] width 19 height 11
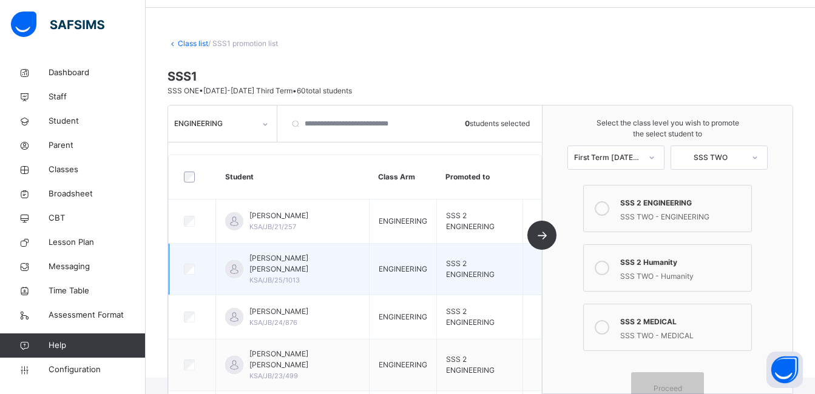
scroll to position [62, 0]
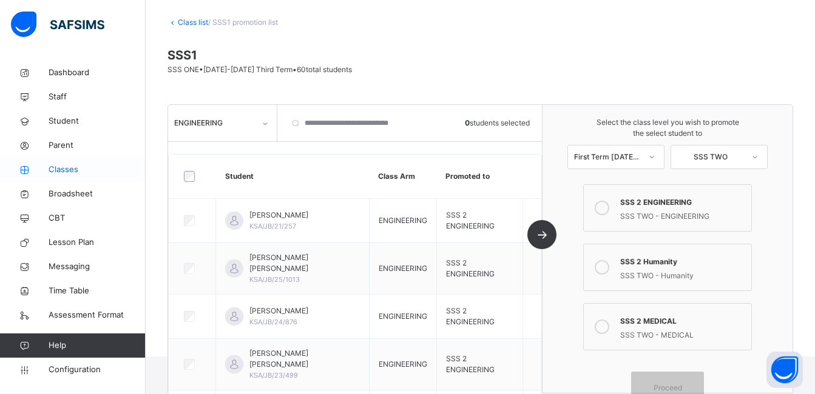
click at [64, 167] on span "Classes" at bounding box center [97, 170] width 97 height 12
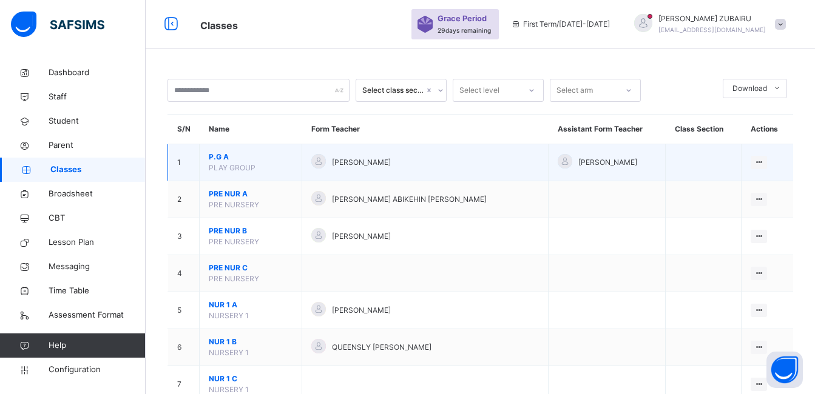
click at [232, 160] on span "P.G A" at bounding box center [251, 157] width 84 height 11
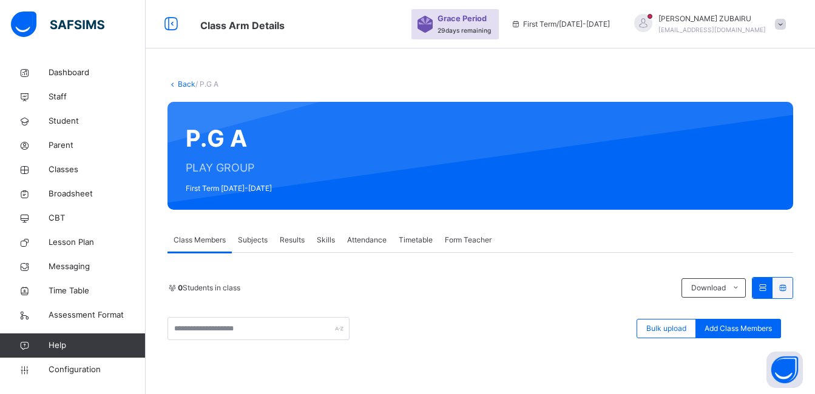
click at [182, 86] on link "Back" at bounding box center [187, 83] width 18 height 9
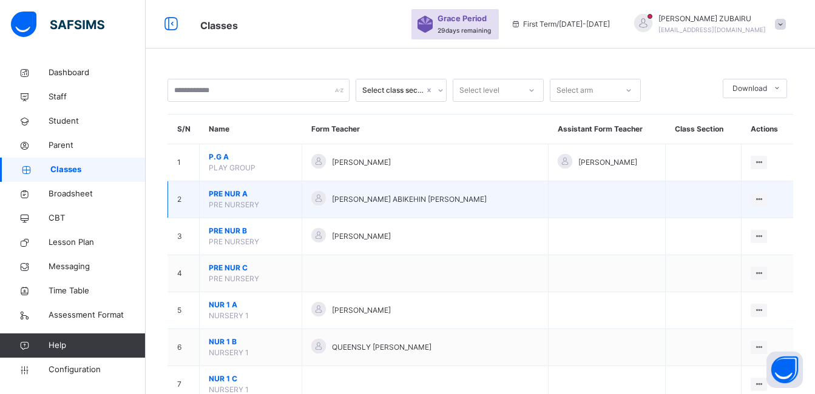
click at [232, 194] on span "PRE NUR A" at bounding box center [251, 194] width 84 height 11
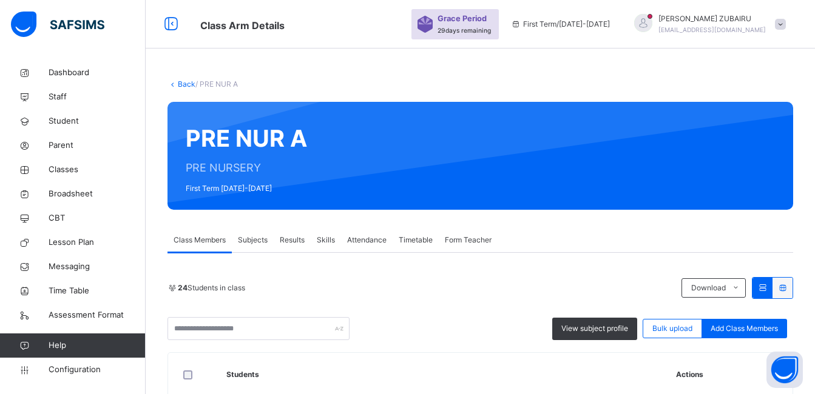
click at [182, 83] on link "Back" at bounding box center [187, 83] width 18 height 9
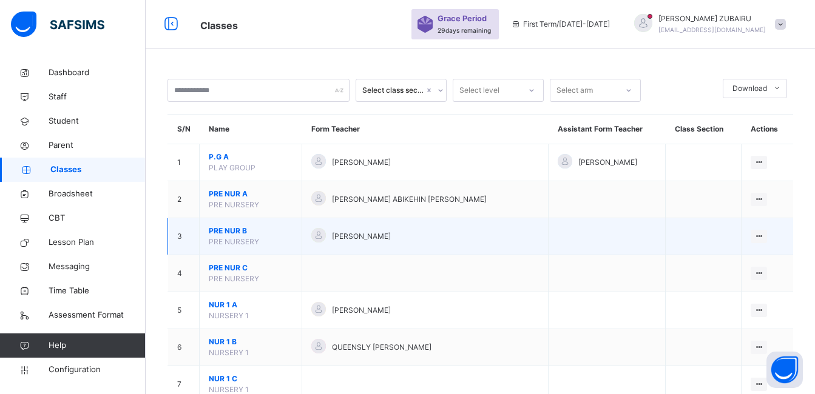
click at [227, 232] on span "PRE NUR B" at bounding box center [251, 231] width 84 height 11
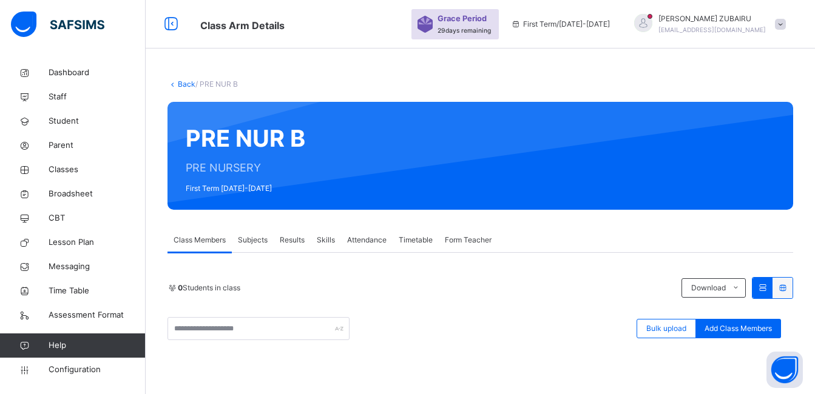
click at [189, 86] on link "Back" at bounding box center [187, 83] width 18 height 9
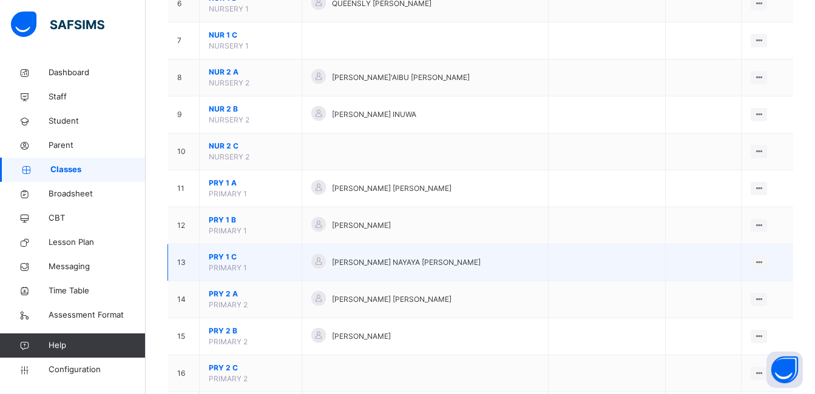
scroll to position [425, 0]
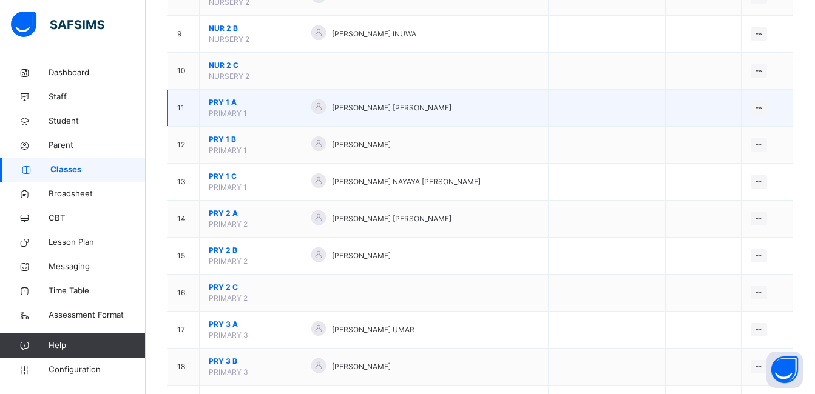
click at [228, 109] on span "PRIMARY 1" at bounding box center [228, 113] width 38 height 9
click at [238, 100] on span "PRY 1 A" at bounding box center [251, 102] width 84 height 11
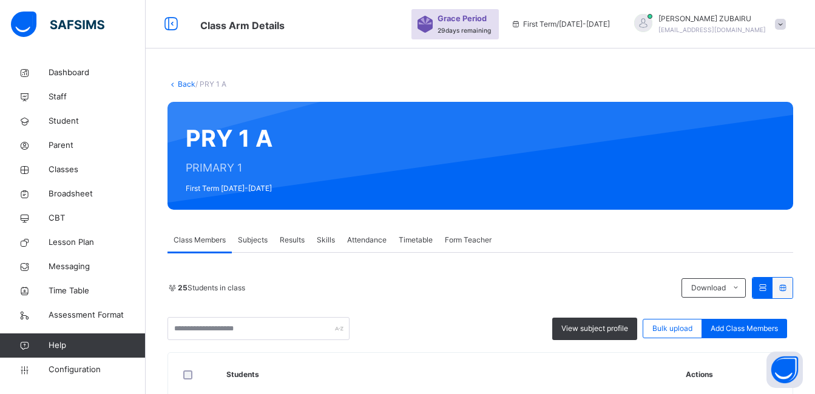
click at [181, 80] on link "Back" at bounding box center [187, 83] width 18 height 9
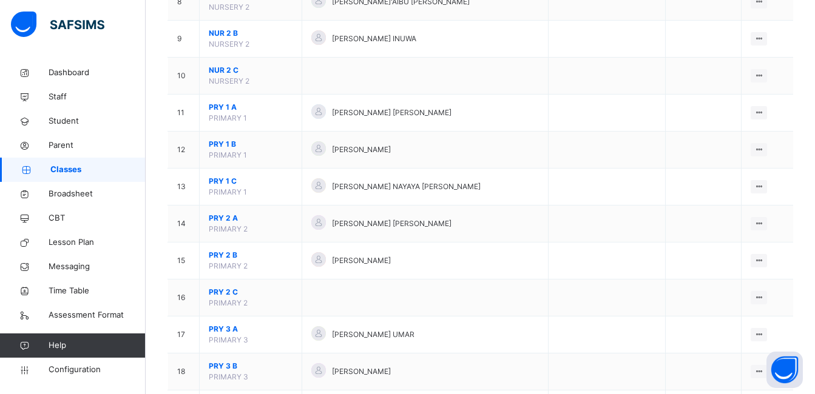
scroll to position [425, 0]
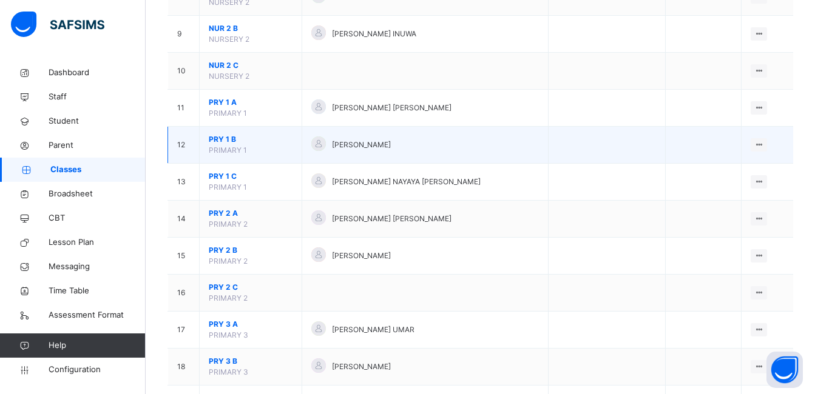
click at [221, 137] on span "PRY 1 B" at bounding box center [251, 139] width 84 height 11
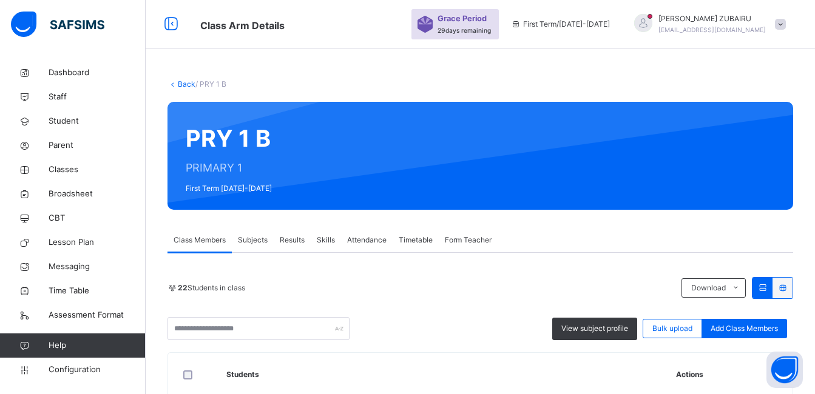
click at [184, 83] on link "Back" at bounding box center [187, 83] width 18 height 9
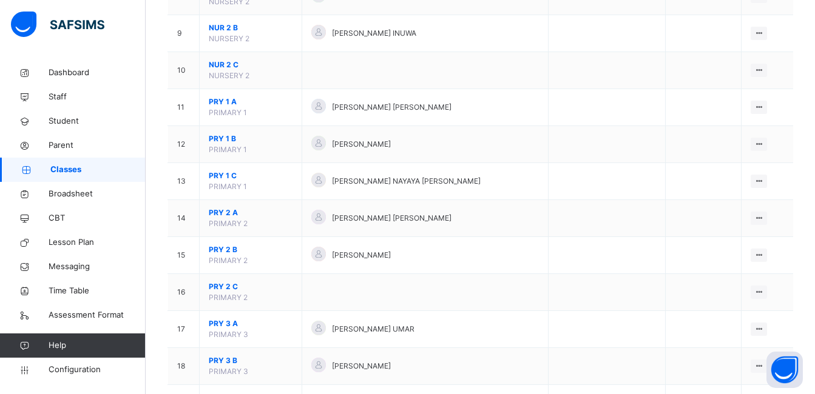
scroll to position [485, 0]
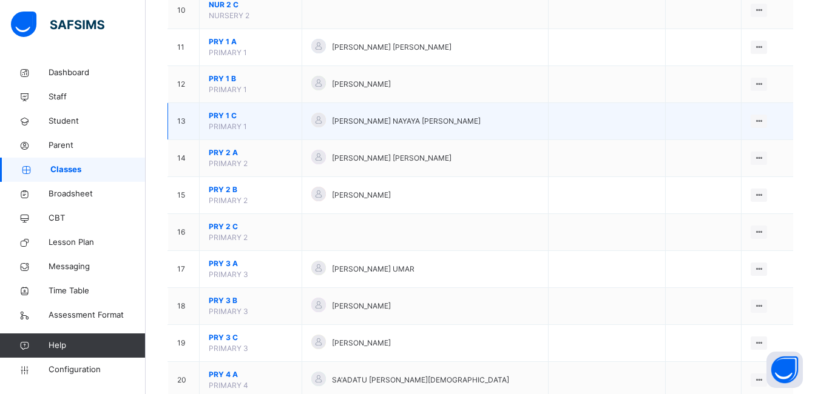
click at [223, 115] on span "PRY 1 C" at bounding box center [251, 115] width 84 height 11
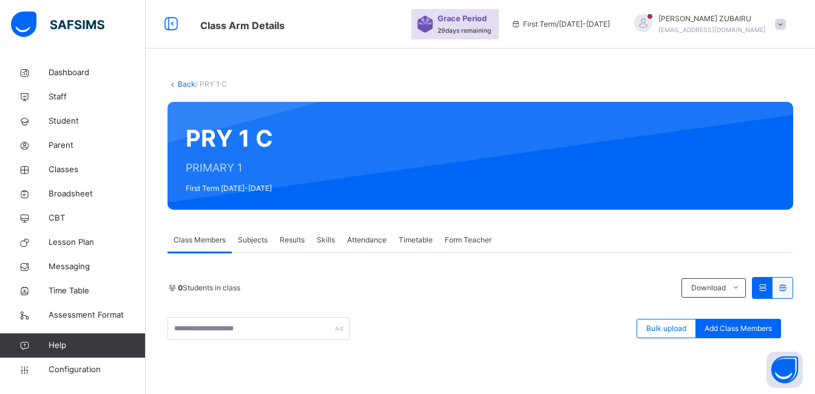
click at [177, 83] on icon at bounding box center [172, 83] width 10 height 9
click at [187, 84] on link "Back" at bounding box center [187, 83] width 18 height 9
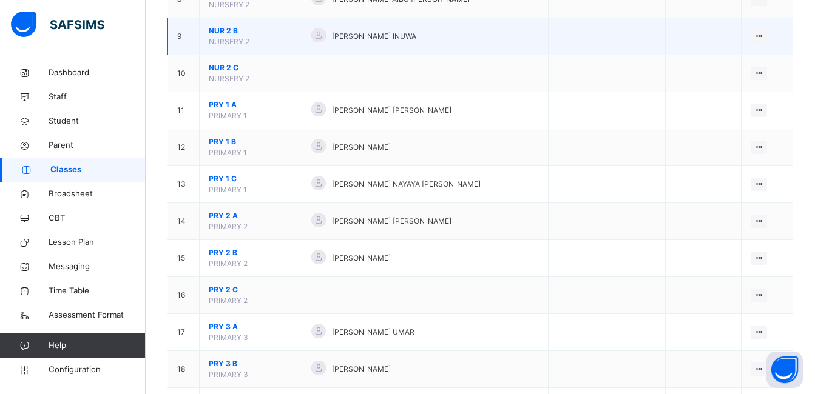
scroll to position [425, 0]
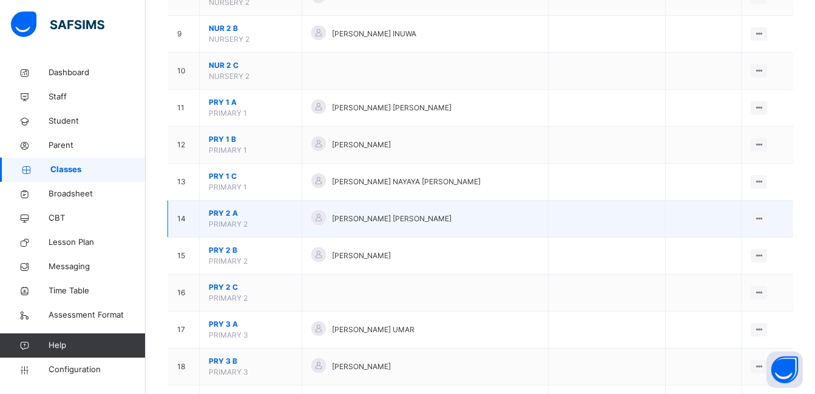
click at [224, 210] on span "PRY 2 A" at bounding box center [251, 213] width 84 height 11
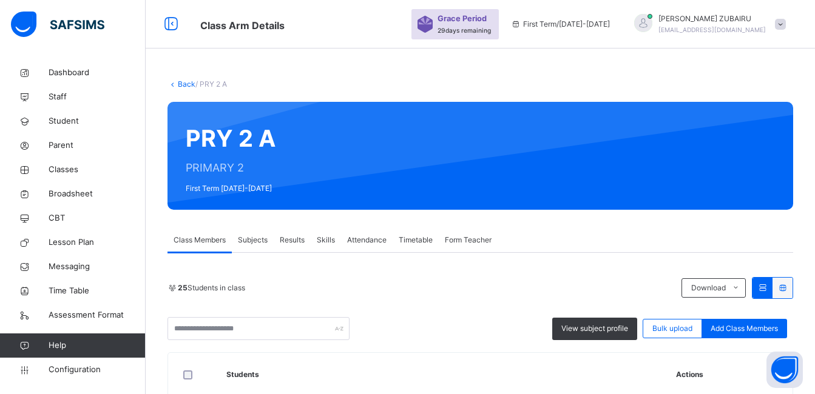
click at [185, 84] on link "Back" at bounding box center [187, 83] width 18 height 9
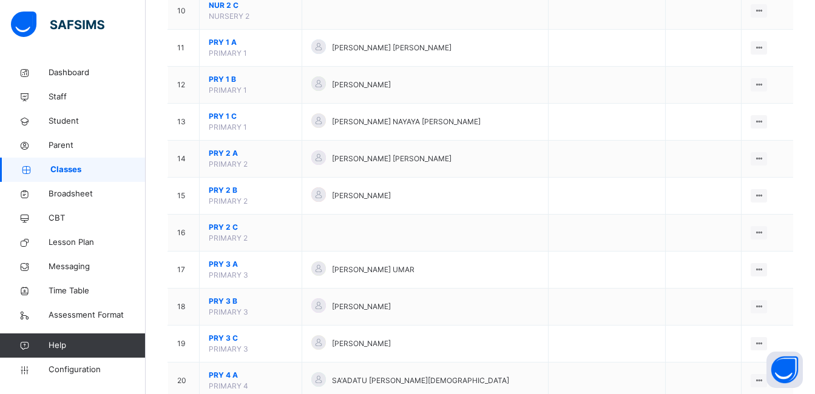
scroll to position [485, 0]
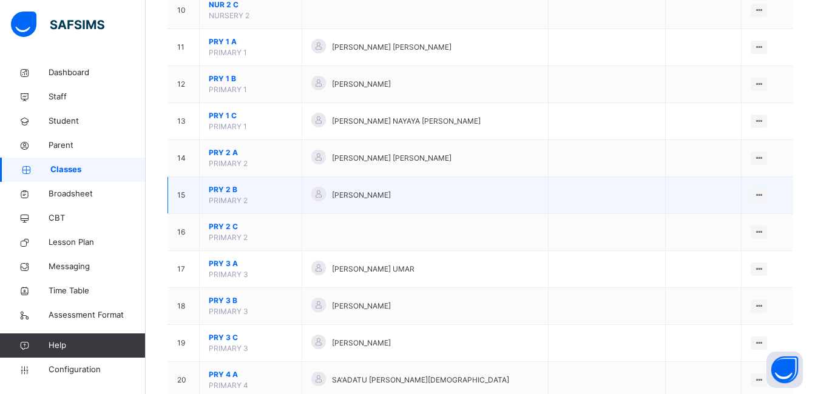
click at [225, 189] on span "PRY 2 B" at bounding box center [251, 189] width 84 height 11
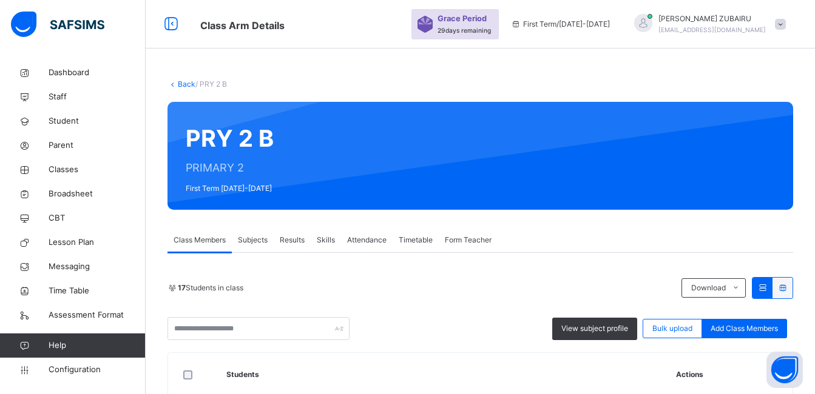
click at [186, 83] on link "Back" at bounding box center [187, 83] width 18 height 9
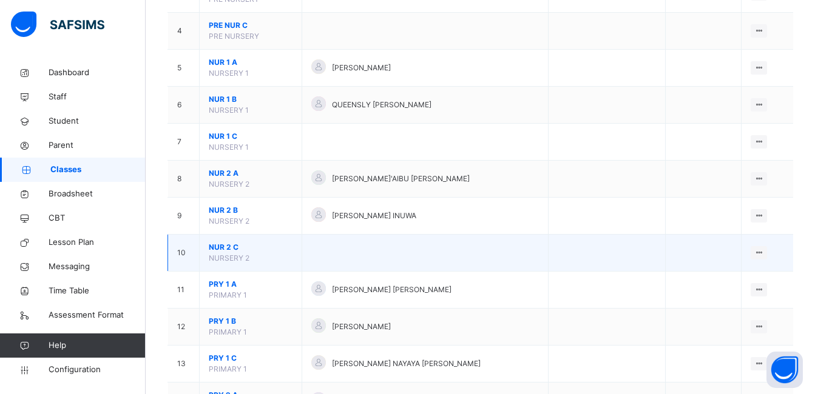
scroll to position [425, 0]
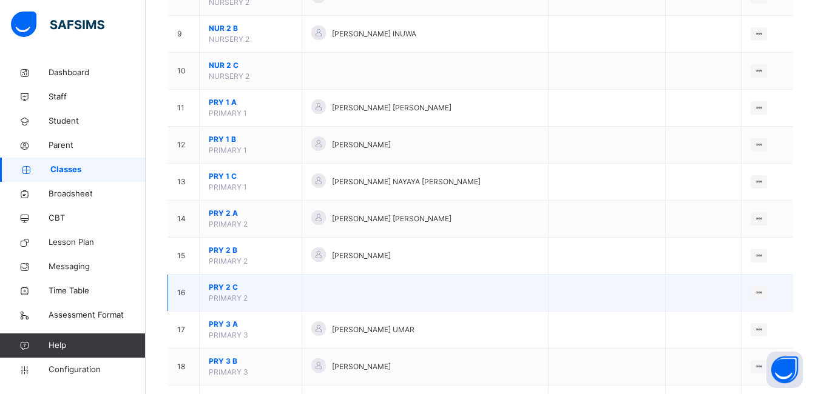
click at [228, 286] on span "PRY 2 C" at bounding box center [251, 287] width 84 height 11
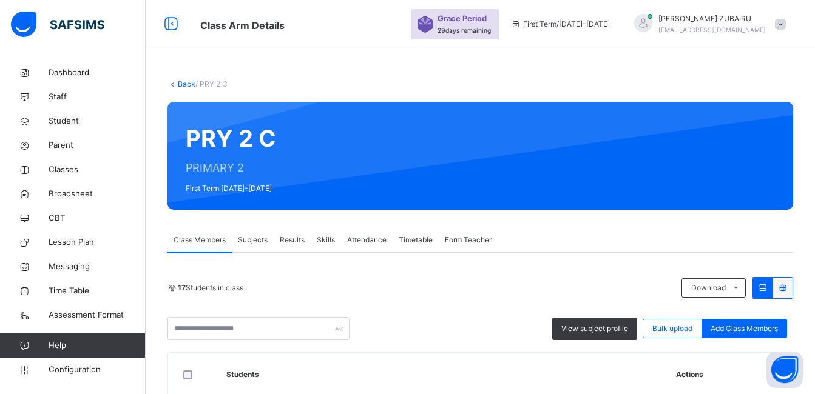
click at [184, 84] on link "Back" at bounding box center [187, 83] width 18 height 9
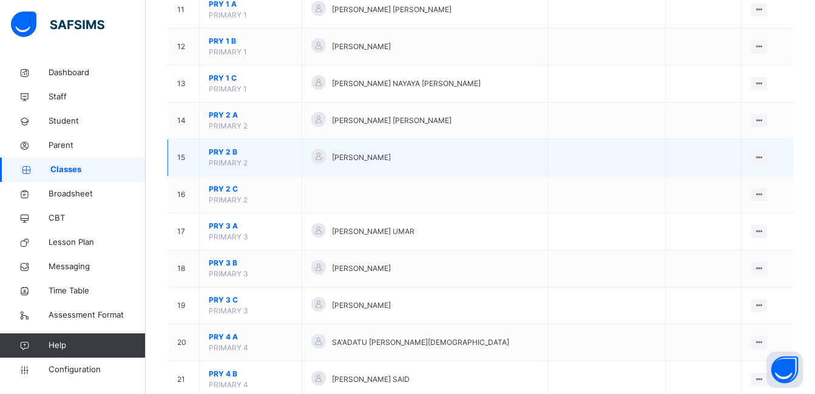
scroll to position [546, 0]
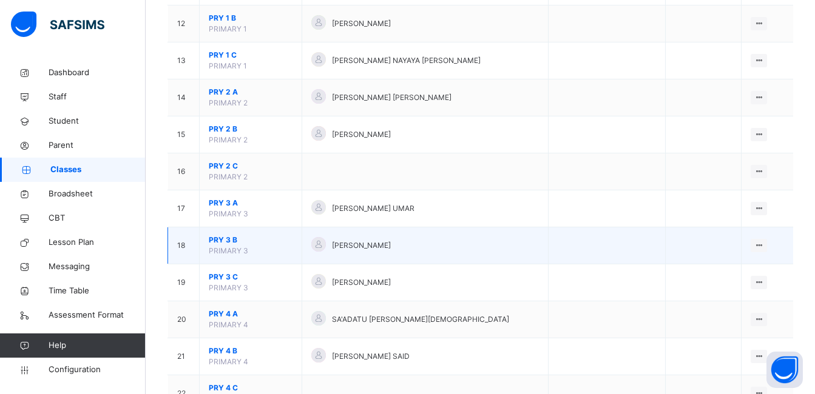
click at [225, 240] on span "PRY 3 B" at bounding box center [251, 240] width 84 height 11
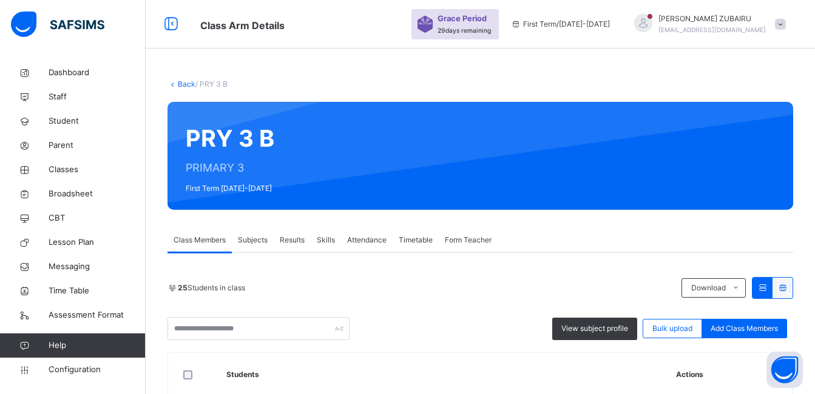
click at [186, 84] on link "Back" at bounding box center [187, 83] width 18 height 9
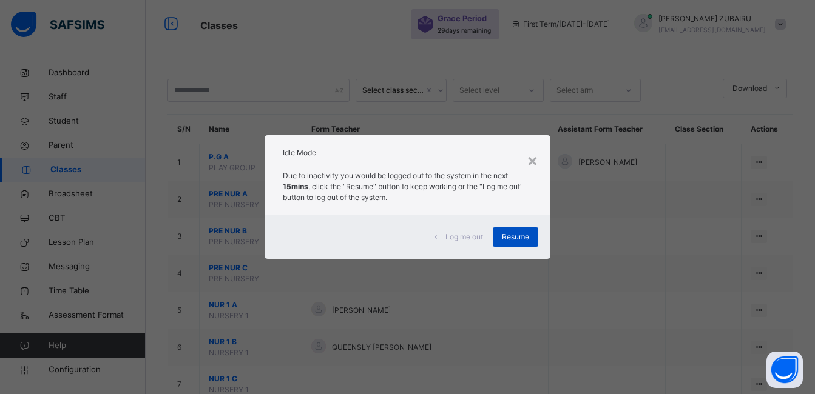
click at [518, 236] on span "Resume" at bounding box center [515, 237] width 27 height 11
drag, startPoint x: 501, startPoint y: 288, endPoint x: 620, endPoint y: 81, distance: 238.4
click at [620, 81] on div "× Idle Mode Due to inactivity you would be logged out to the system in the next…" at bounding box center [407, 197] width 815 height 394
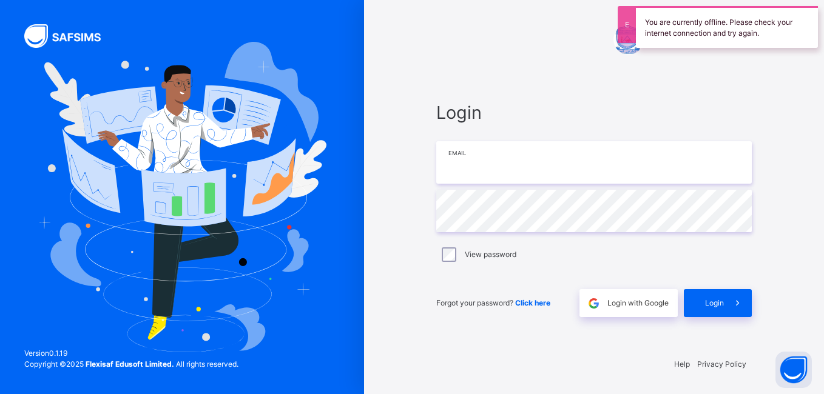
type input "**********"
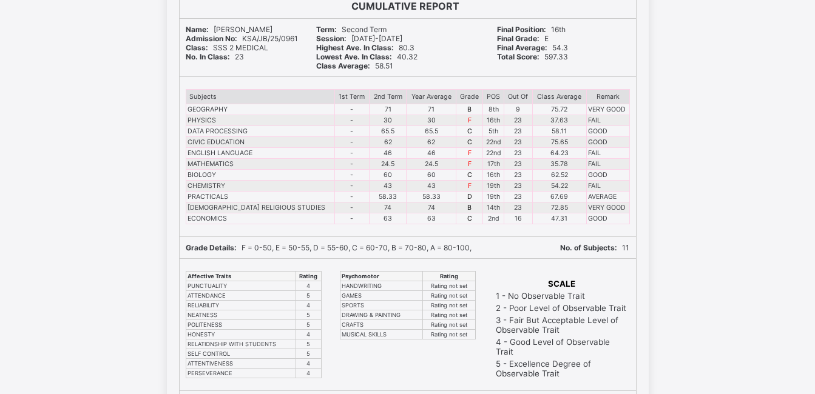
scroll to position [11348, 0]
